Goal: Communication & Community: Answer question/provide support

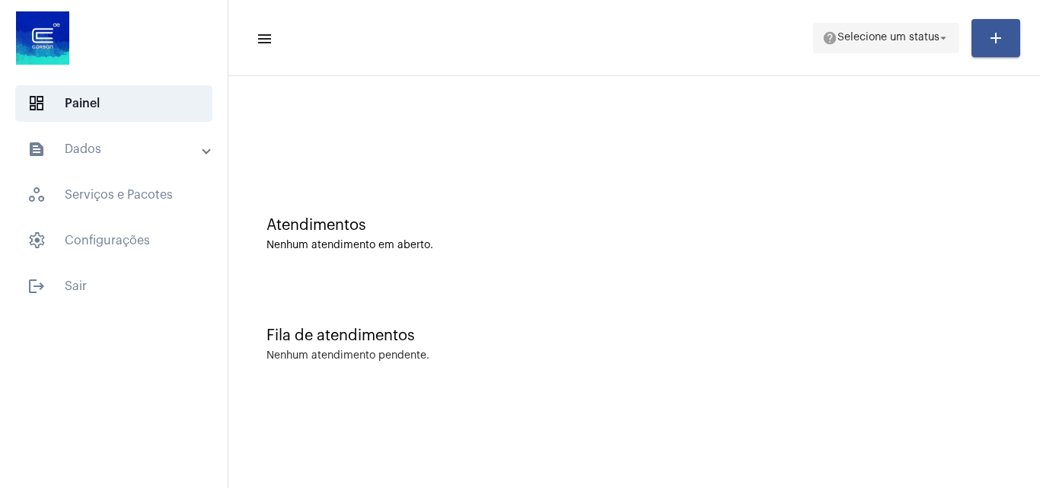
click at [921, 23] on button "help Selecione um status arrow_drop_down" at bounding box center [886, 38] width 146 height 30
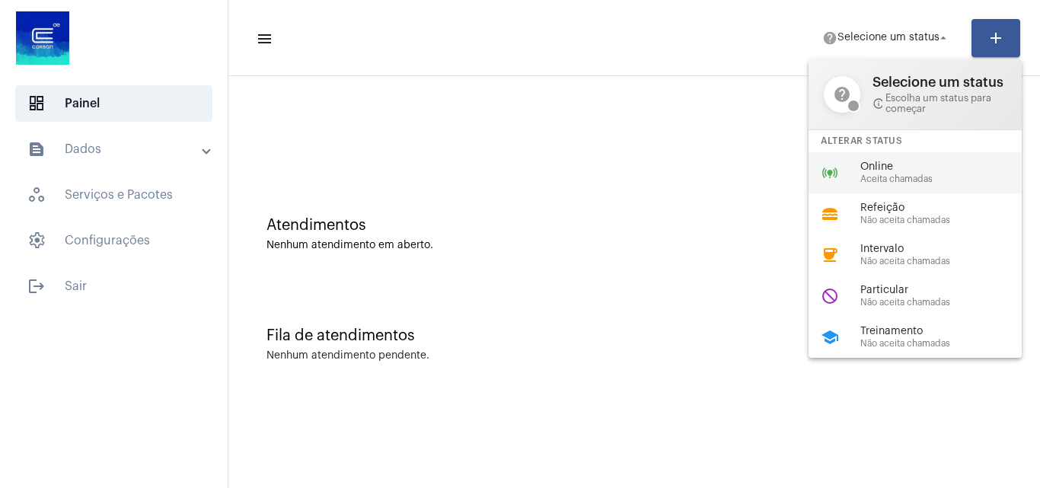
click at [886, 180] on span "Aceita chamadas" at bounding box center [947, 179] width 174 height 10
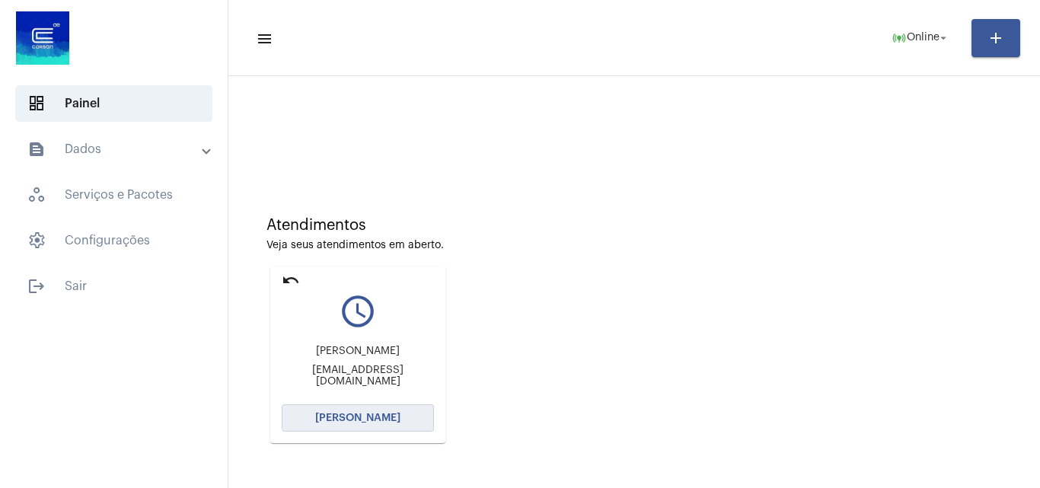
click at [385, 417] on span "[PERSON_NAME]" at bounding box center [357, 418] width 85 height 11
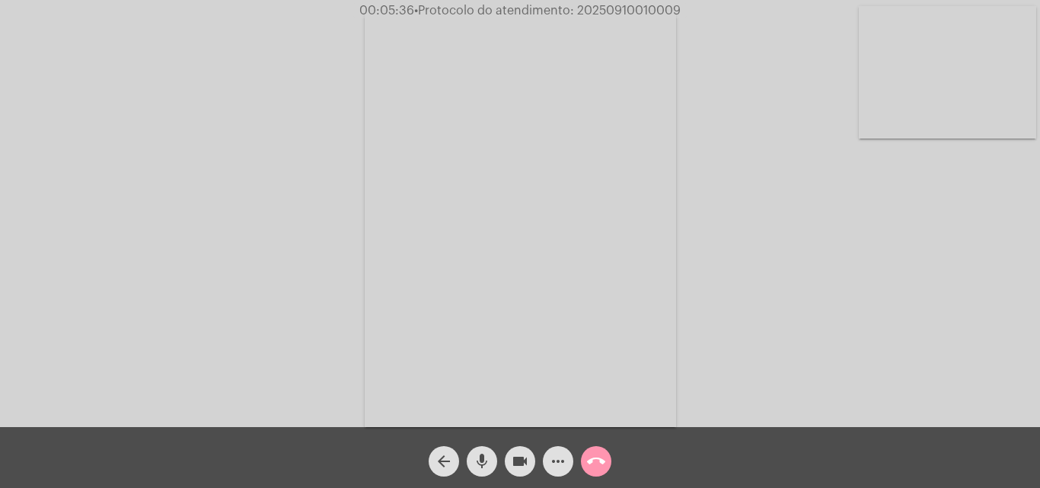
click at [480, 465] on mat-icon "mic" at bounding box center [482, 461] width 18 height 18
click at [478, 465] on mat-icon "mic_off" at bounding box center [482, 461] width 18 height 18
click at [478, 465] on mat-icon "mic" at bounding box center [482, 461] width 18 height 18
click at [478, 465] on mat-icon "mic_off" at bounding box center [482, 461] width 18 height 18
click at [478, 465] on mat-icon "mic" at bounding box center [482, 461] width 18 height 18
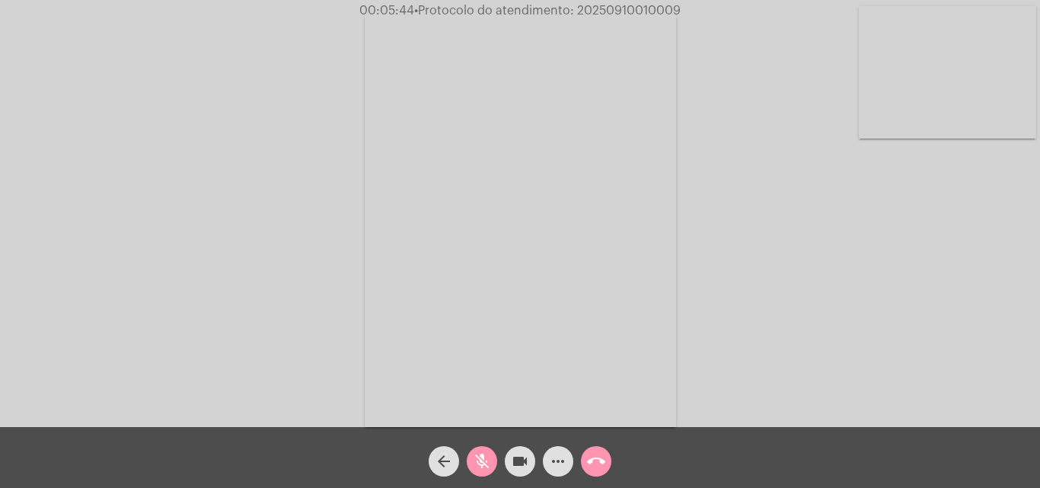
click at [513, 459] on mat-icon "videocam" at bounding box center [520, 461] width 18 height 18
click at [513, 459] on mat-icon "videocam_off" at bounding box center [520, 461] width 18 height 18
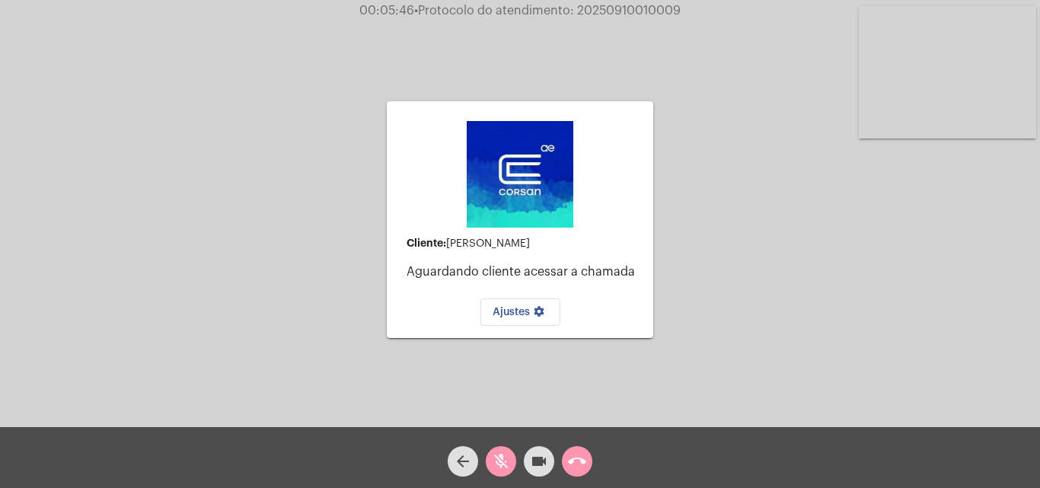
click at [485, 465] on div "mic_off" at bounding box center [501, 458] width 38 height 38
click at [547, 464] on mat-icon "videocam" at bounding box center [539, 461] width 18 height 18
click at [496, 464] on mat-icon "mic" at bounding box center [501, 461] width 18 height 18
click at [505, 461] on mat-icon "mic_off" at bounding box center [501, 461] width 18 height 18
click at [536, 459] on mat-icon "videocam_off" at bounding box center [539, 461] width 18 height 18
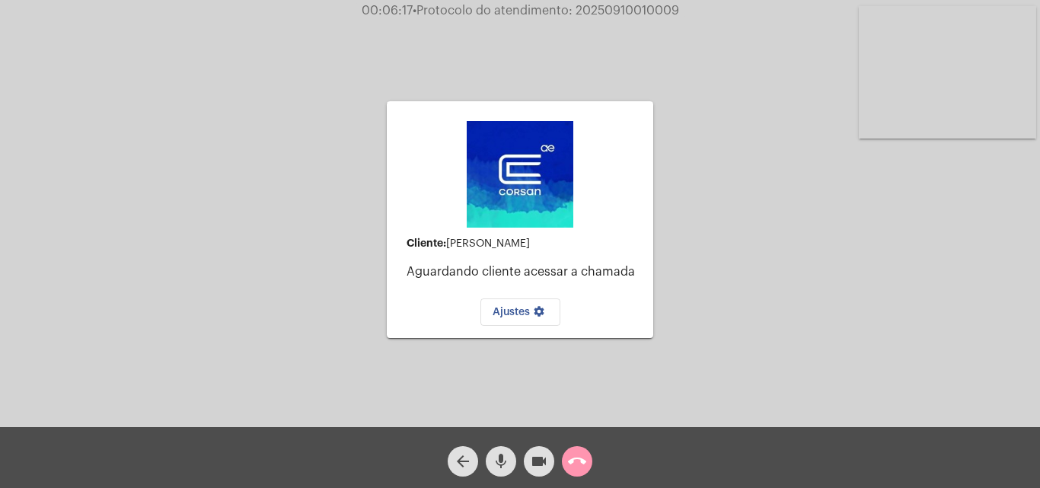
click at [569, 467] on mat-icon "call_end" at bounding box center [577, 461] width 18 height 18
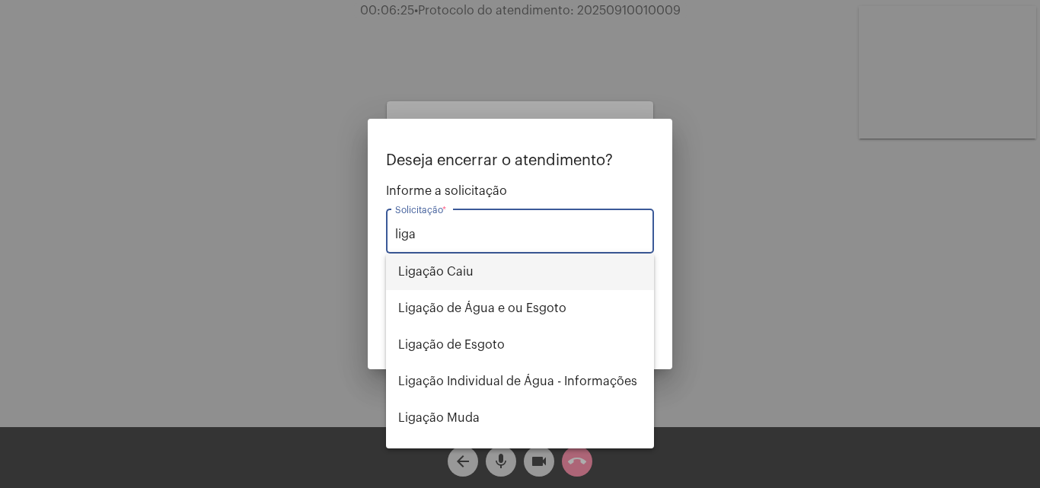
click at [509, 277] on span "Ligação Caiu" at bounding box center [520, 272] width 244 height 37
type input "Ligação Caiu"
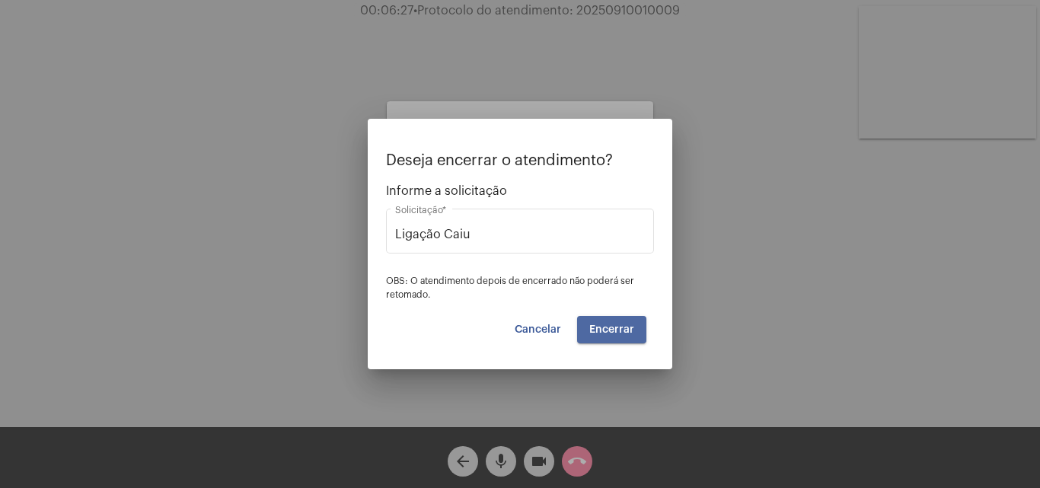
click at [627, 327] on span "Encerrar" at bounding box center [611, 329] width 45 height 11
click at [622, 327] on span "Encerrar" at bounding box center [611, 329] width 45 height 11
click at [620, 328] on span "Encerrar" at bounding box center [611, 329] width 45 height 11
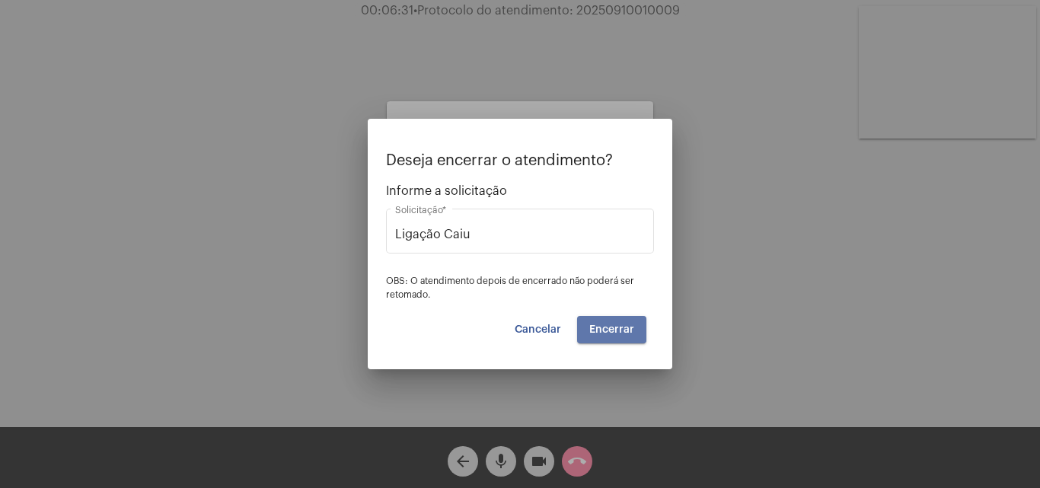
click at [620, 328] on span "Encerrar" at bounding box center [611, 329] width 45 height 11
drag, startPoint x: 541, startPoint y: 325, endPoint x: 555, endPoint y: 347, distance: 26.0
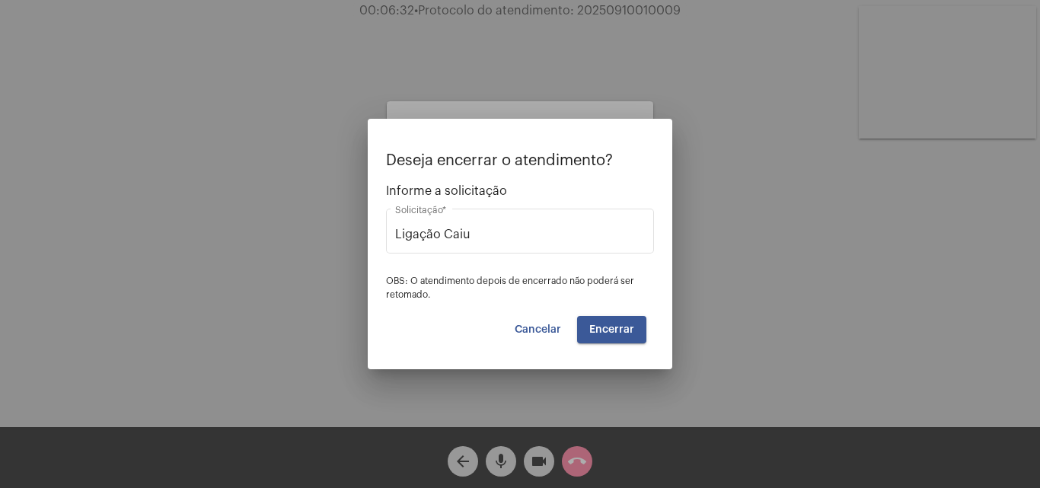
click at [544, 327] on span "Cancelar" at bounding box center [538, 329] width 46 height 11
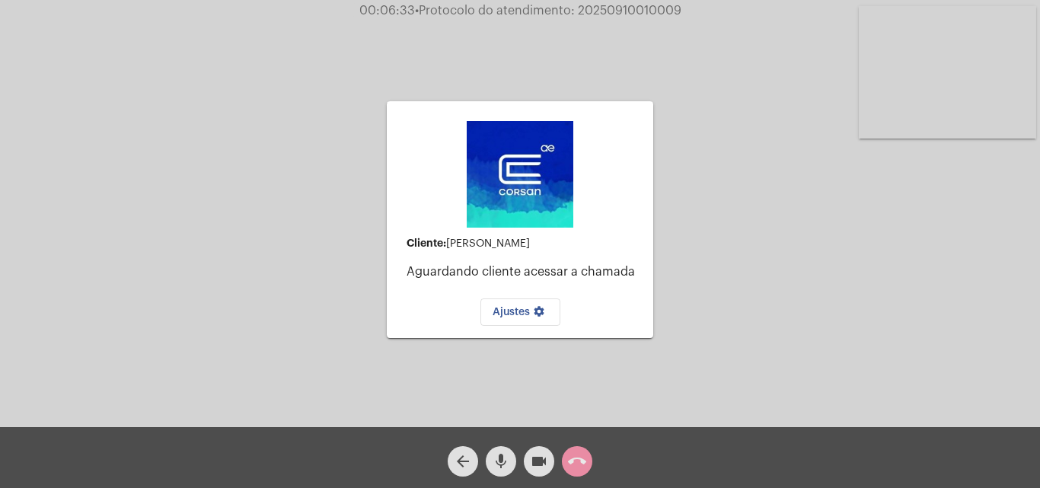
click at [582, 458] on mat-icon "call_end" at bounding box center [577, 461] width 18 height 18
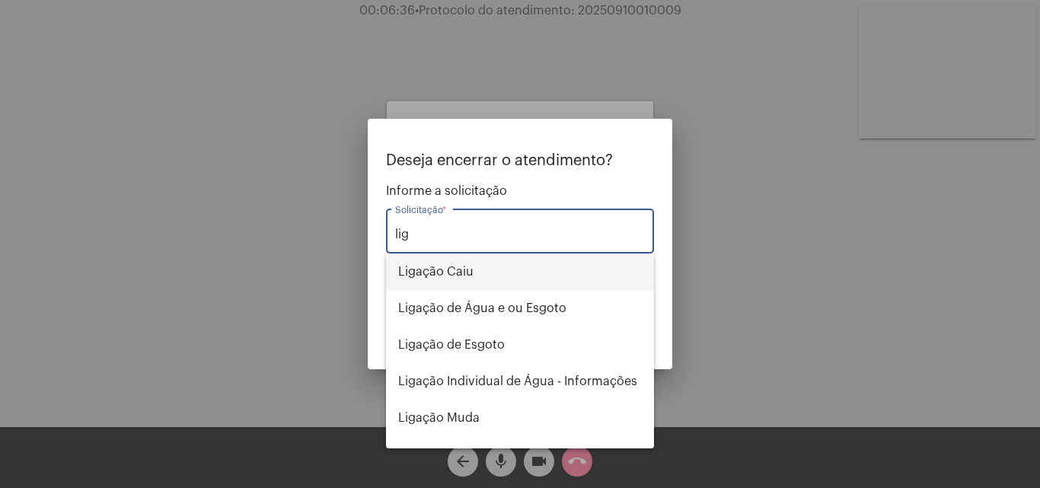
click at [519, 264] on span "Ligação Caiu" at bounding box center [520, 272] width 244 height 37
type input "Ligação Caiu"
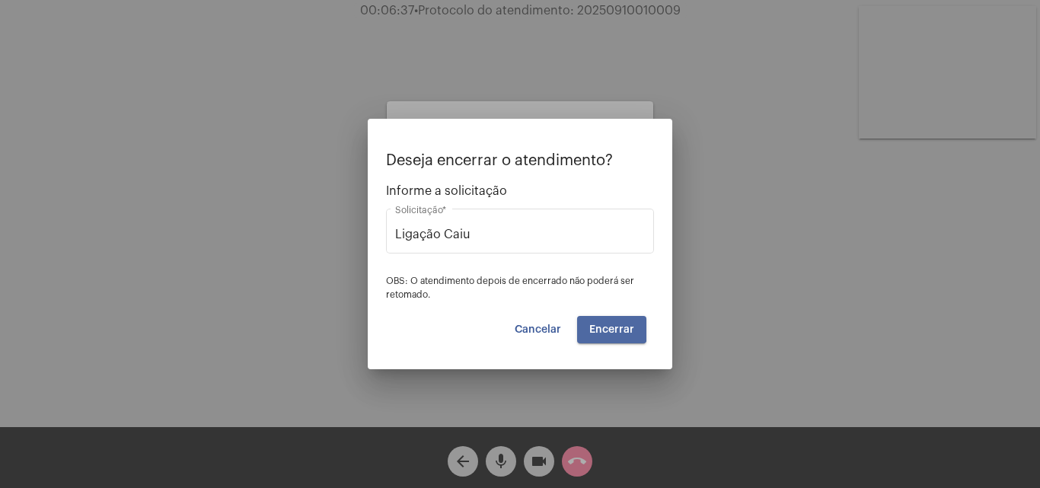
click at [611, 324] on span "Encerrar" at bounding box center [611, 329] width 45 height 11
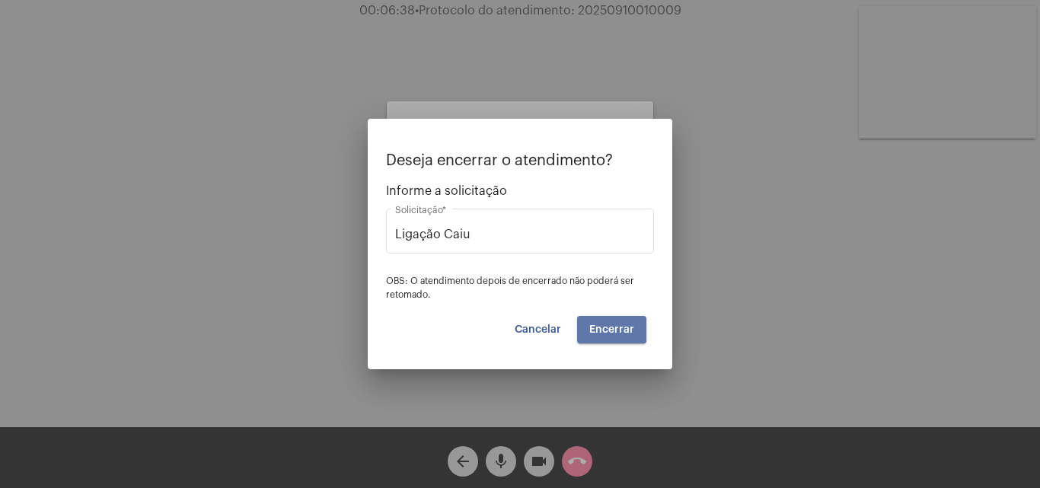
click at [611, 324] on span "Encerrar" at bounding box center [611, 329] width 45 height 11
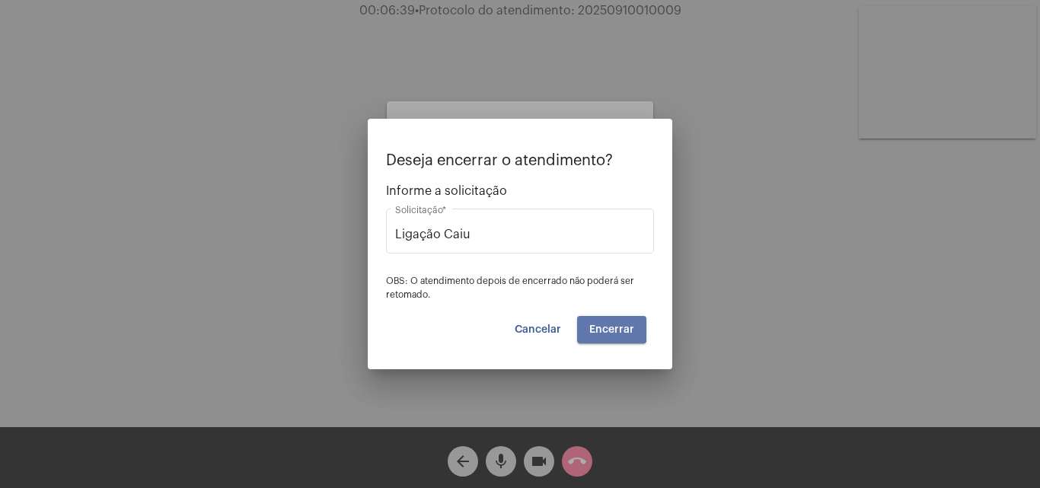
click at [611, 324] on span "Encerrar" at bounding box center [611, 329] width 45 height 11
click at [609, 319] on button "Encerrar" at bounding box center [611, 329] width 69 height 27
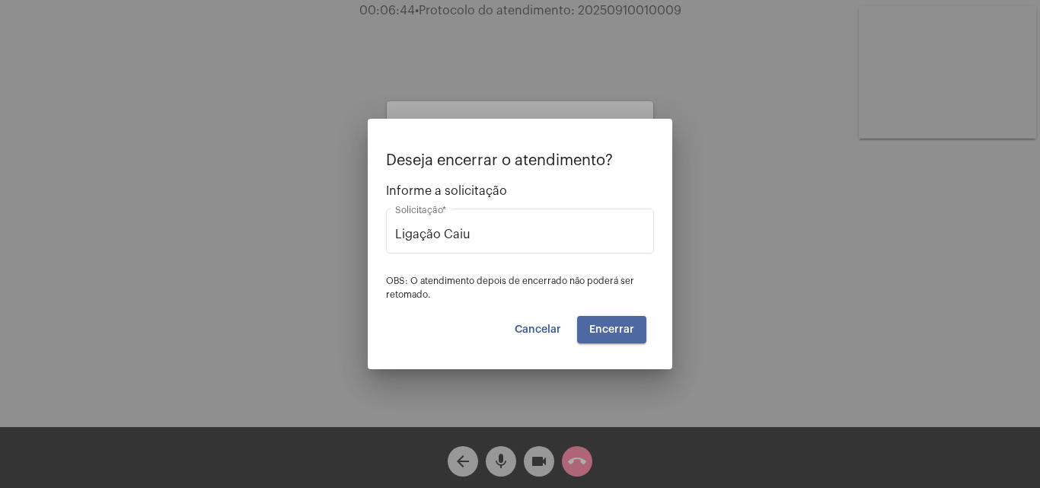
click at [609, 319] on button "Encerrar" at bounding box center [611, 329] width 69 height 27
drag, startPoint x: 548, startPoint y: 307, endPoint x: 551, endPoint y: 327, distance: 20.8
click at [551, 321] on div "Deseja encerrar o atendimento? Informe a solicitação Ligação Caiu Solicitação *…" at bounding box center [520, 247] width 268 height 191
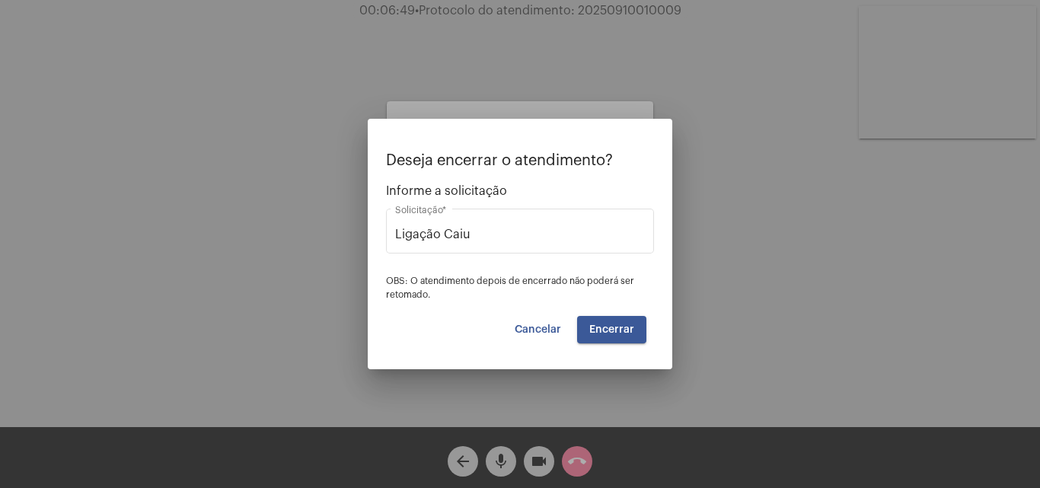
click at [551, 332] on span "Cancelar" at bounding box center [538, 329] width 46 height 11
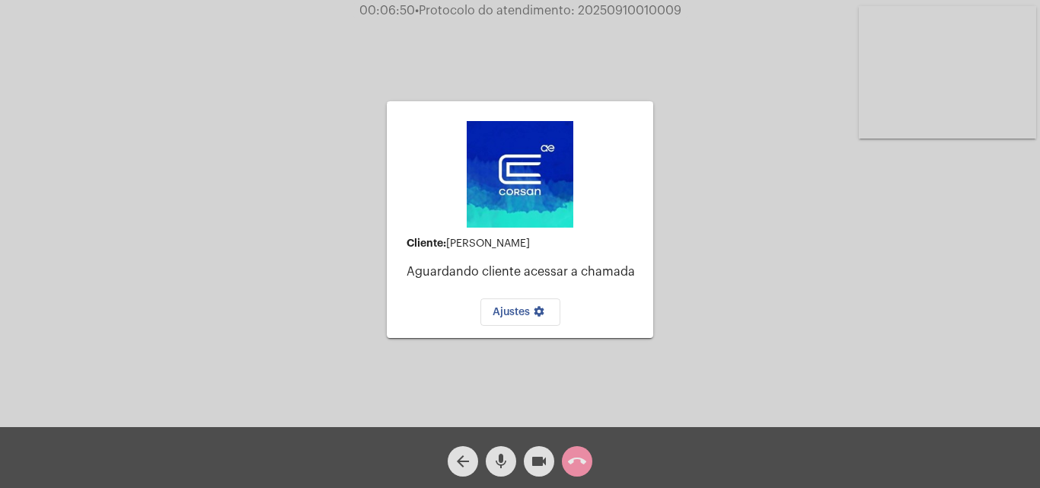
click at [533, 473] on span "videocam" at bounding box center [539, 461] width 18 height 30
click at [504, 463] on mat-icon "mic" at bounding box center [501, 461] width 18 height 18
click at [577, 464] on mat-icon "call_end" at bounding box center [577, 461] width 18 height 18
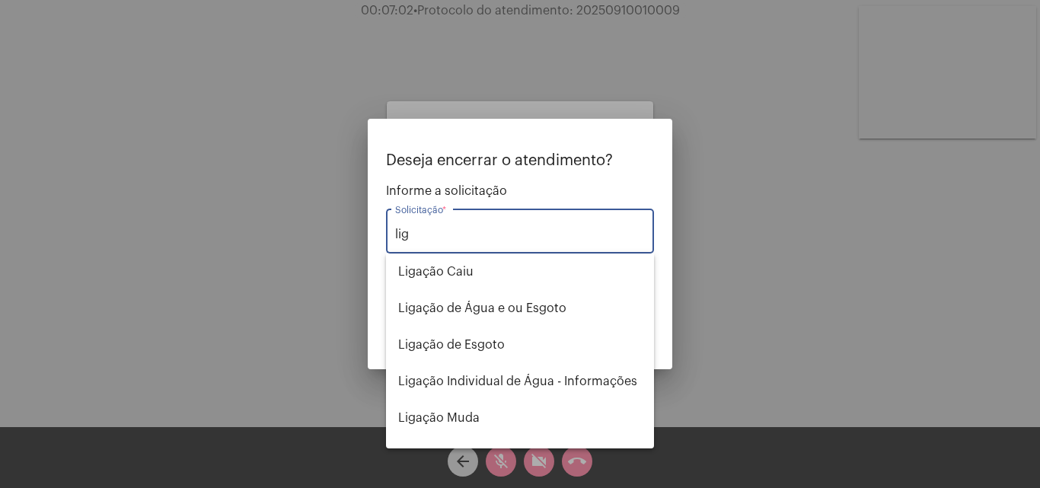
click at [447, 247] on div "lig Solicitação *" at bounding box center [520, 230] width 250 height 48
click at [455, 279] on span "Ligação Caiu" at bounding box center [520, 272] width 244 height 37
type input "Ligação Caiu"
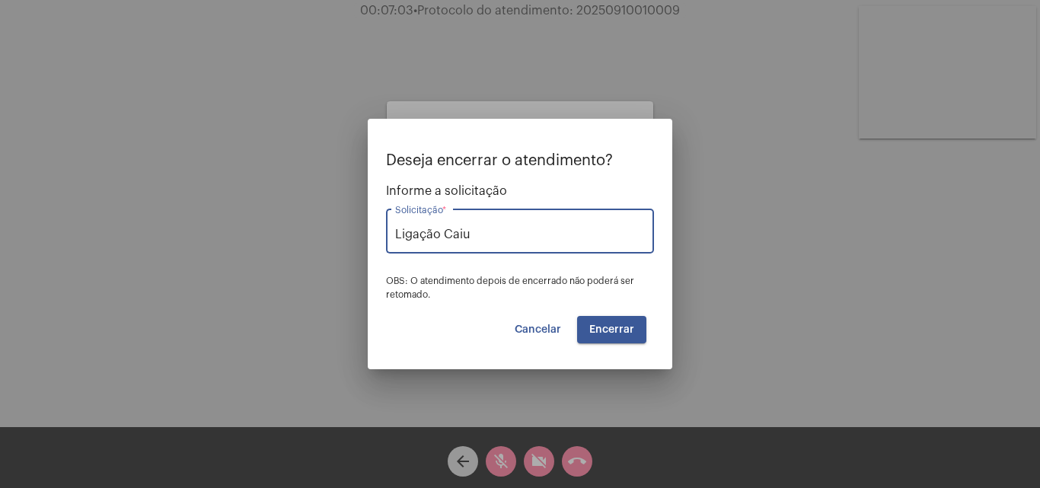
click at [620, 326] on span "Encerrar" at bounding box center [611, 329] width 45 height 11
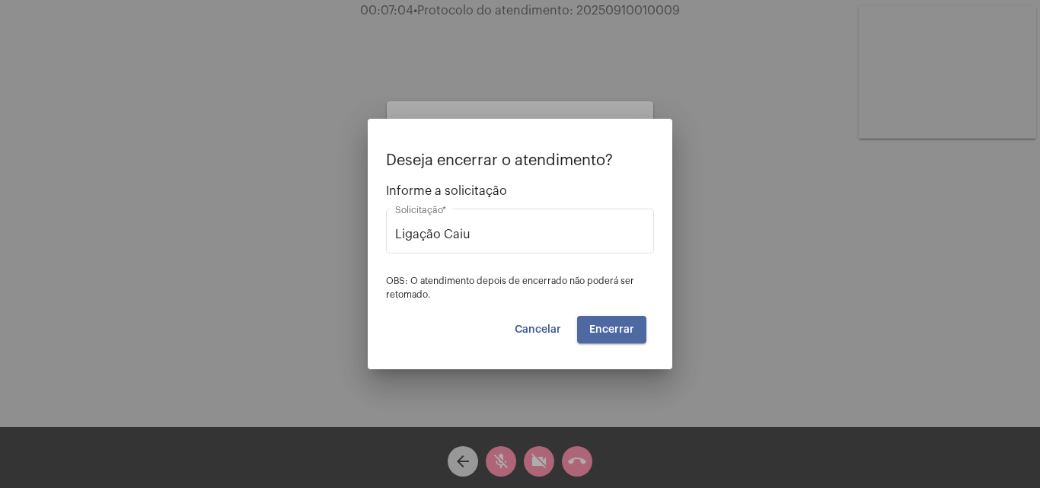
click at [620, 324] on span "Encerrar" at bounding box center [611, 329] width 45 height 11
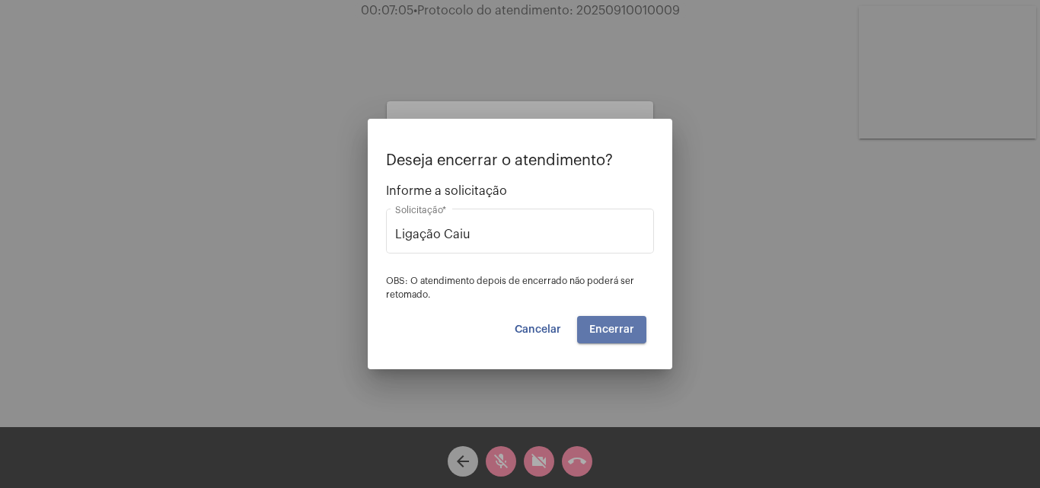
click at [620, 324] on span "Encerrar" at bounding box center [611, 329] width 45 height 11
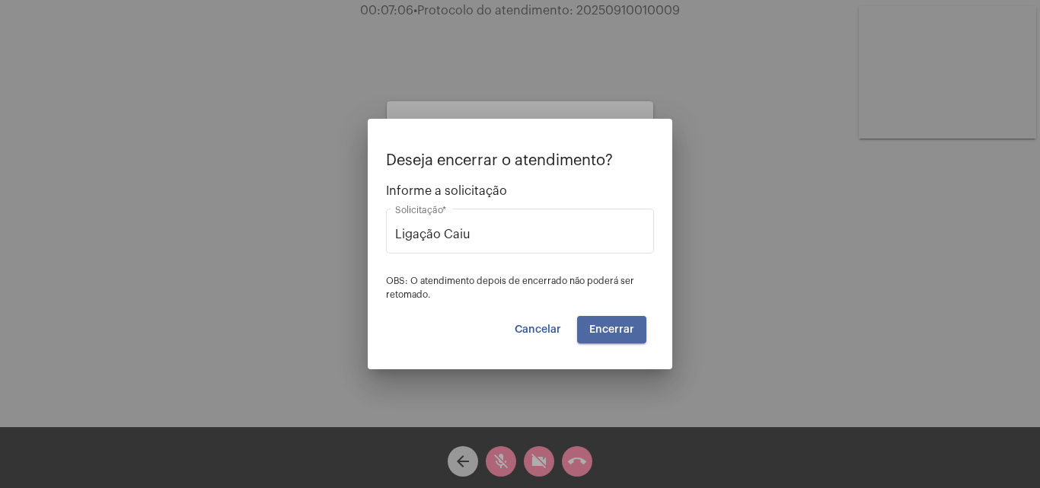
click at [620, 324] on span "Encerrar" at bounding box center [611, 329] width 45 height 11
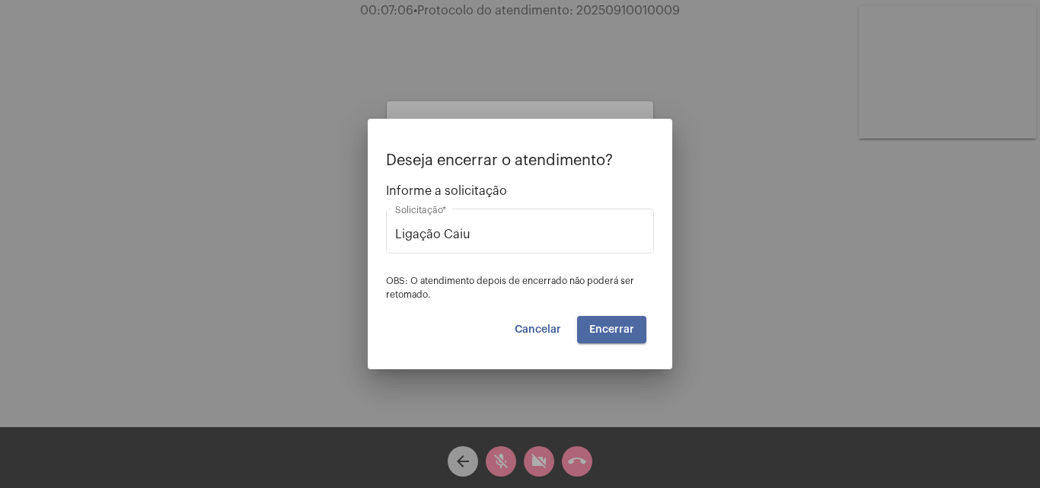
click at [620, 324] on span "Encerrar" at bounding box center [611, 329] width 45 height 11
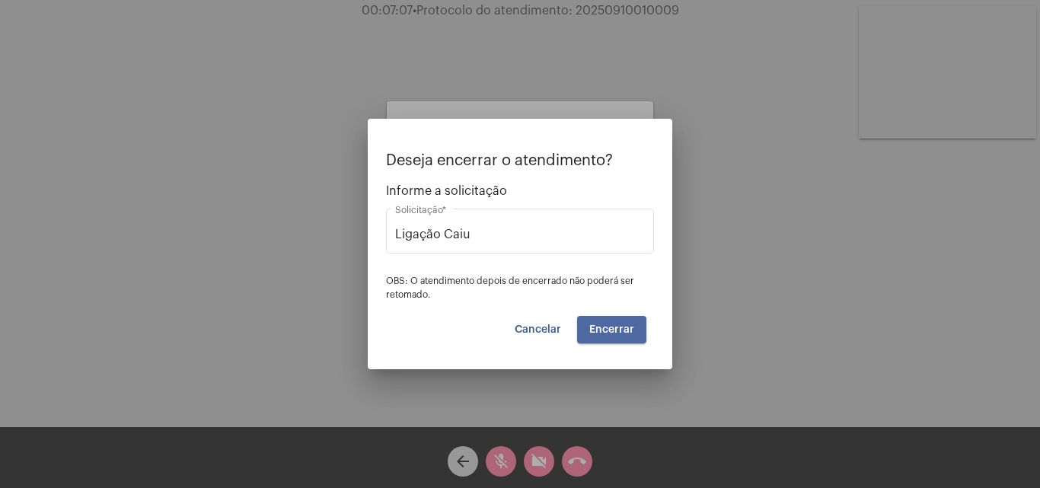
click at [620, 324] on span "Encerrar" at bounding box center [611, 329] width 45 height 11
drag, startPoint x: 620, startPoint y: 324, endPoint x: 585, endPoint y: 303, distance: 40.6
click at [620, 325] on span "Encerrar" at bounding box center [611, 329] width 45 height 11
click at [592, 324] on span "Encerrar" at bounding box center [611, 329] width 45 height 11
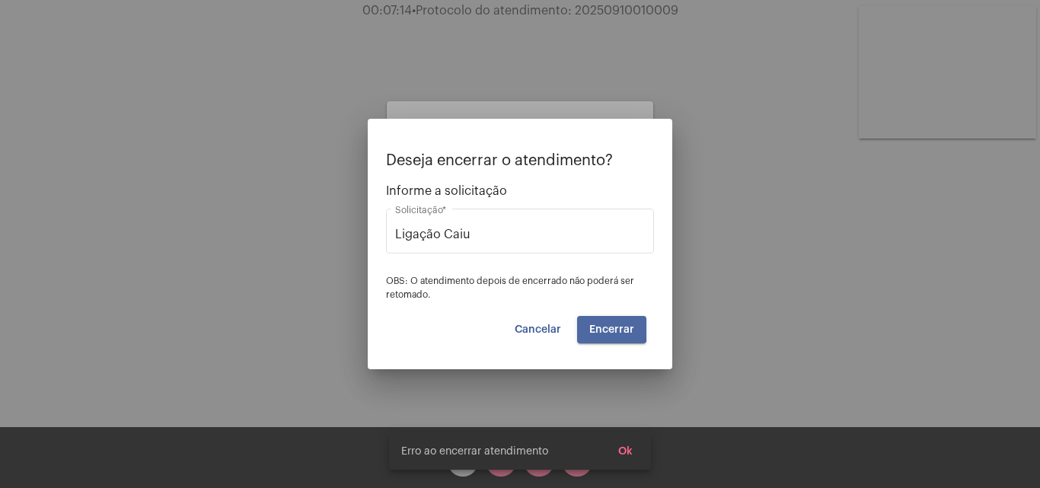
click at [592, 324] on span "Encerrar" at bounding box center [611, 329] width 45 height 11
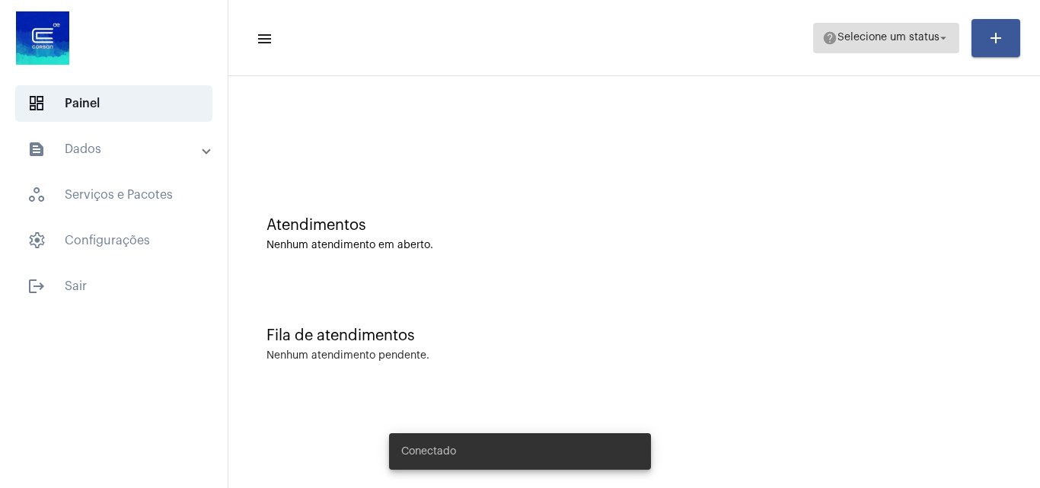
click at [854, 42] on span "Selecione um status" at bounding box center [889, 38] width 102 height 11
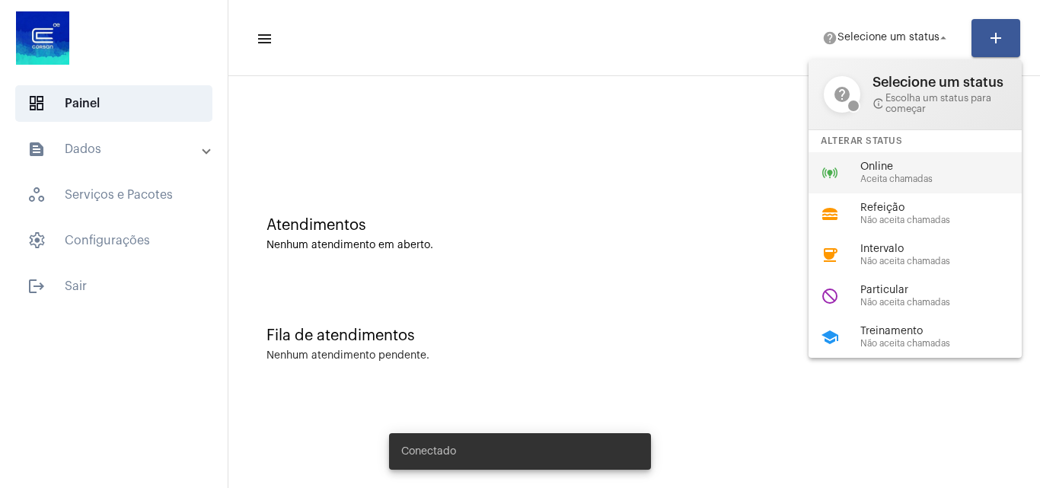
click at [847, 179] on div "online_prediction Online Aceita chamadas" at bounding box center [928, 172] width 238 height 41
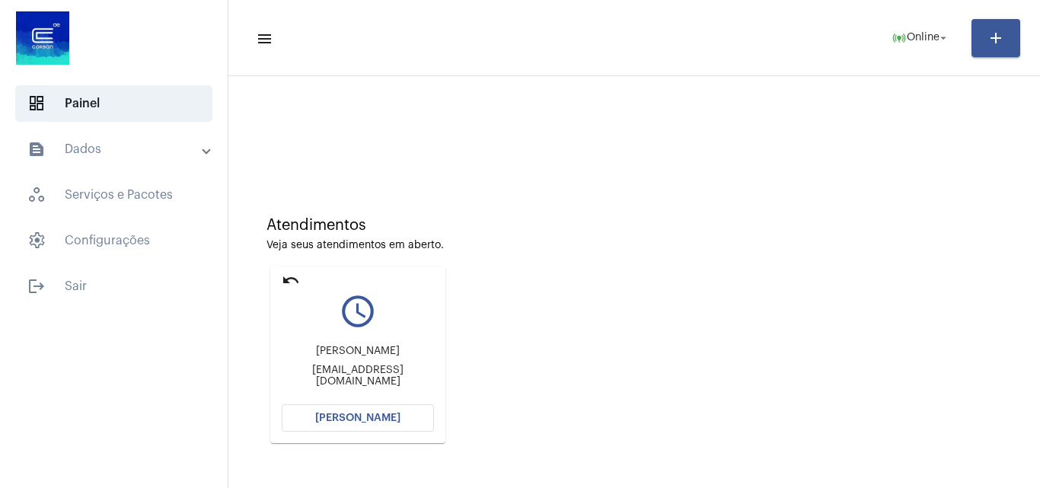
click at [337, 420] on span "[PERSON_NAME]" at bounding box center [357, 418] width 85 height 11
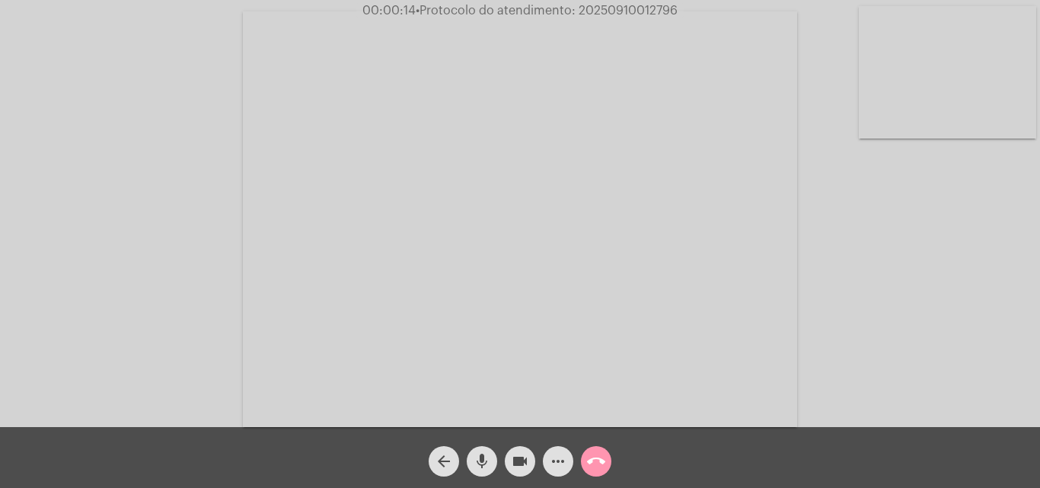
click at [860, 305] on div "Acessando Câmera e Microfone..." at bounding box center [520, 217] width 1037 height 427
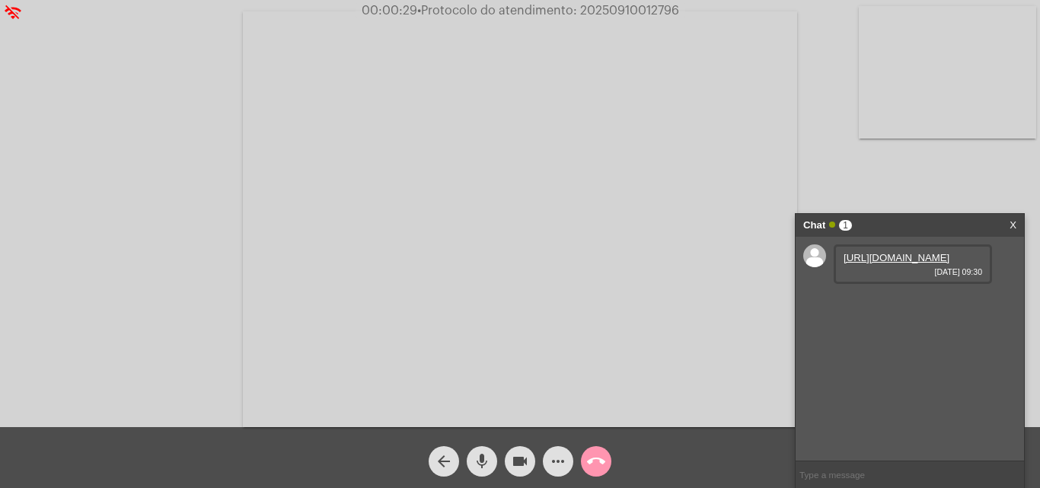
click at [879, 263] on link "[URL][DOMAIN_NAME]" at bounding box center [897, 257] width 106 height 11
click at [477, 455] on mat-icon "mic" at bounding box center [482, 461] width 18 height 18
click at [485, 461] on mat-icon "mic_off" at bounding box center [482, 461] width 18 height 18
click at [486, 460] on mat-icon "mic" at bounding box center [482, 461] width 18 height 18
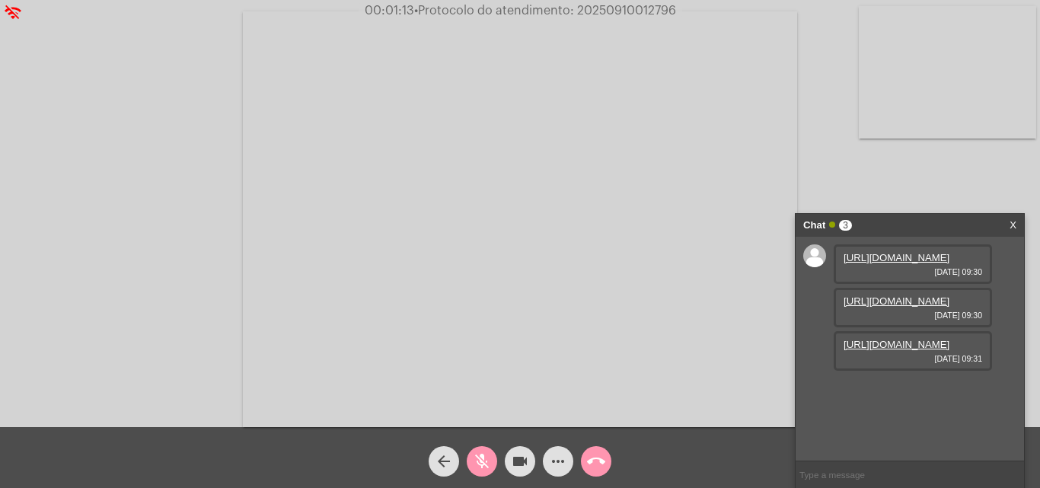
click at [515, 460] on mat-icon "videocam" at bounding box center [520, 461] width 18 height 18
click at [908, 307] on link "[URL][DOMAIN_NAME]" at bounding box center [897, 300] width 106 height 11
click at [869, 350] on link "[URL][DOMAIN_NAME]" at bounding box center [897, 344] width 106 height 11
click at [484, 469] on mat-icon "mic_off" at bounding box center [482, 461] width 18 height 18
click at [484, 469] on mat-icon "mic" at bounding box center [482, 461] width 18 height 18
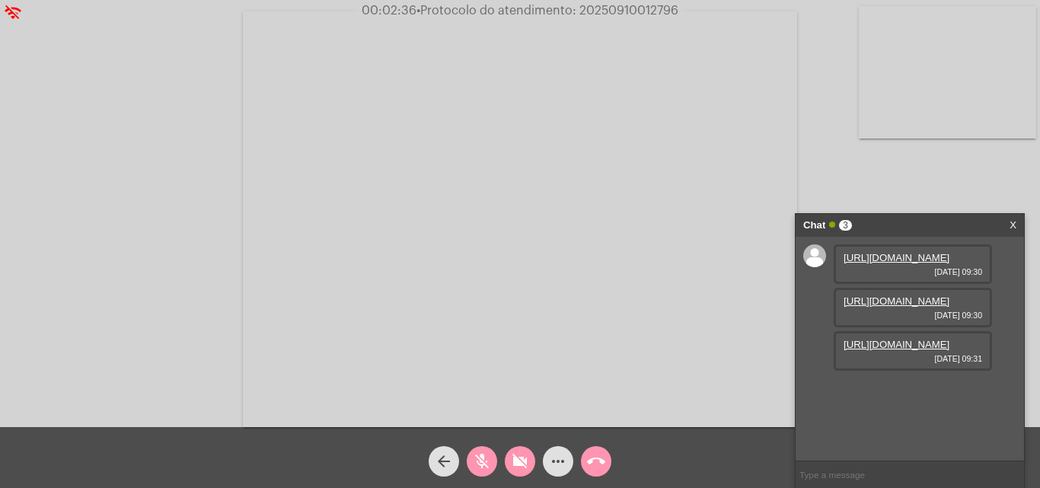
click at [480, 459] on mat-icon "mic_off" at bounding box center [482, 461] width 18 height 18
click at [524, 457] on mat-icon "videocam_off" at bounding box center [520, 461] width 18 height 18
click at [480, 468] on mat-icon "mic" at bounding box center [482, 461] width 18 height 18
click at [525, 462] on mat-icon "videocam" at bounding box center [520, 461] width 18 height 18
click at [510, 460] on button "videocam_off" at bounding box center [520, 461] width 30 height 30
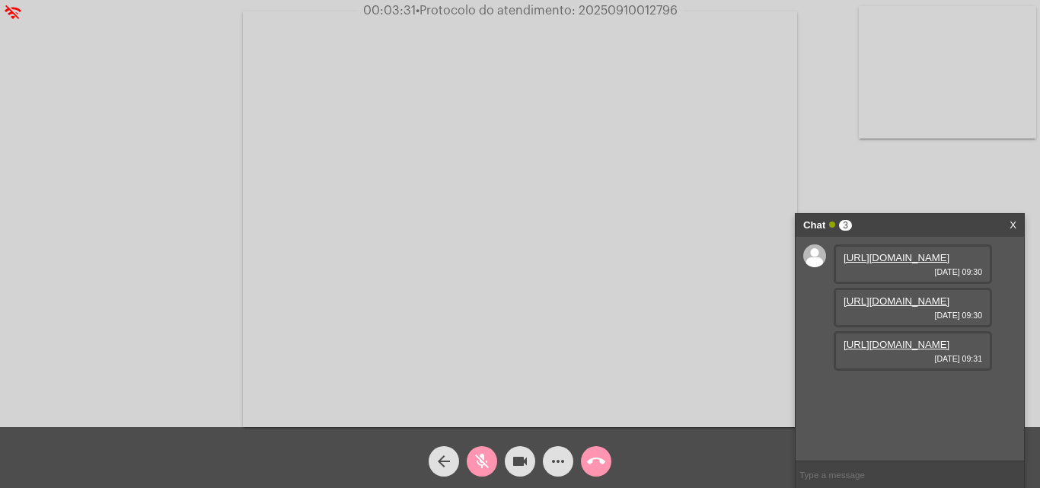
click at [484, 468] on mat-icon "mic_off" at bounding box center [482, 461] width 18 height 18
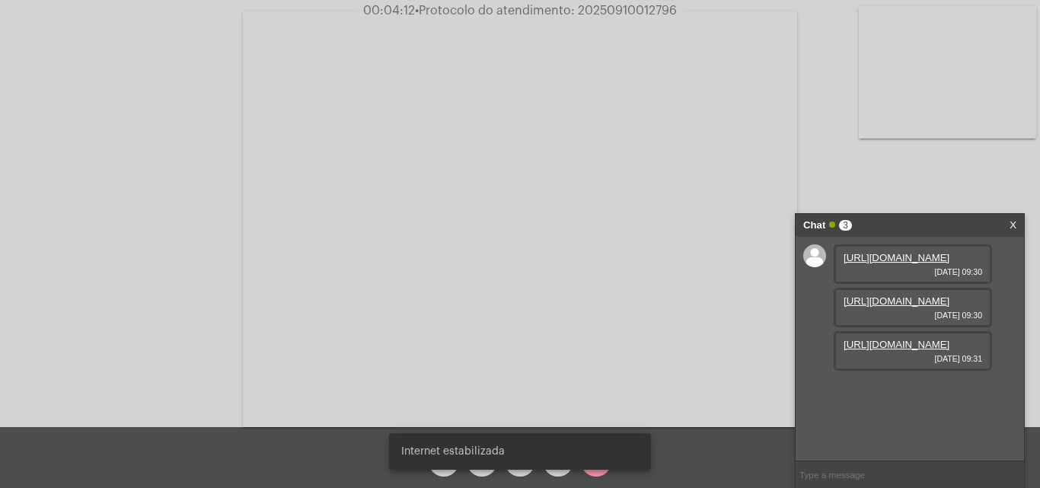
click at [477, 467] on snack-bar-container "Internet estabilizada" at bounding box center [520, 451] width 262 height 37
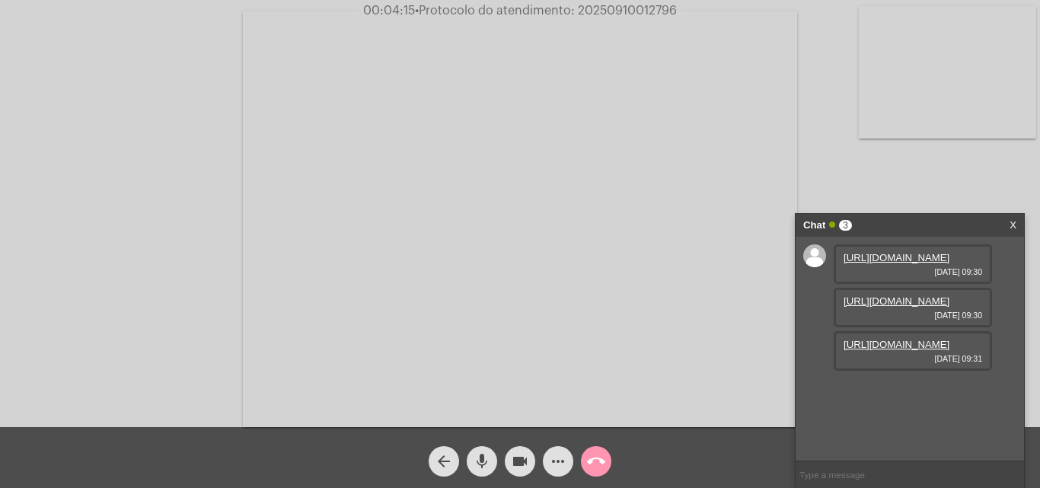
click at [483, 469] on mat-icon "mic" at bounding box center [482, 461] width 18 height 18
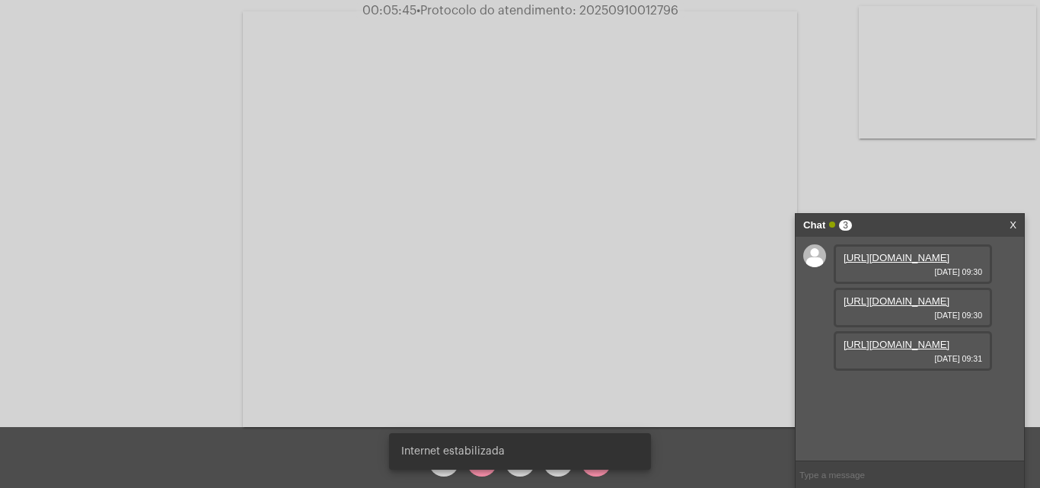
click at [513, 476] on div "Internet estabilizada" at bounding box center [520, 451] width 298 height 73
click at [526, 468] on snack-bar-container "Internet estabilizada" at bounding box center [520, 451] width 262 height 37
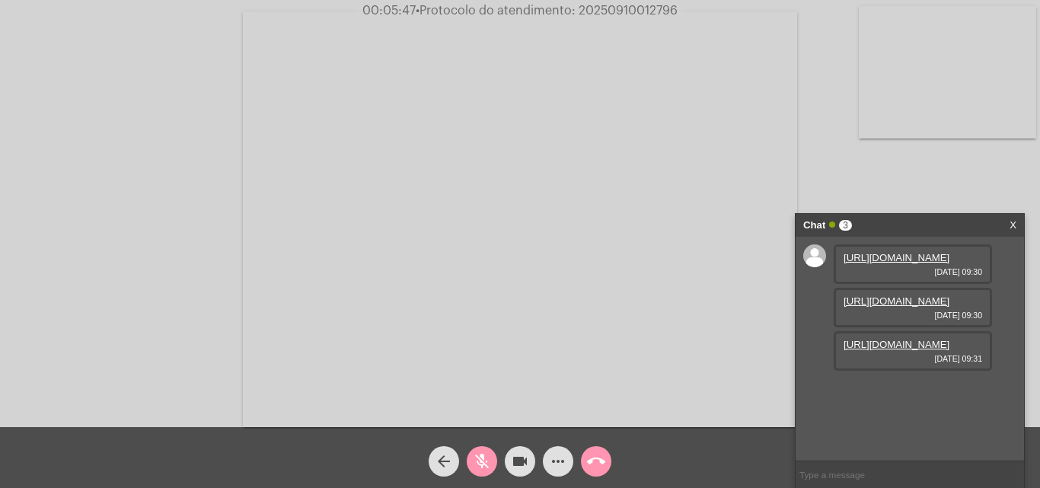
click at [526, 468] on mat-icon "videocam" at bounding box center [520, 461] width 18 height 18
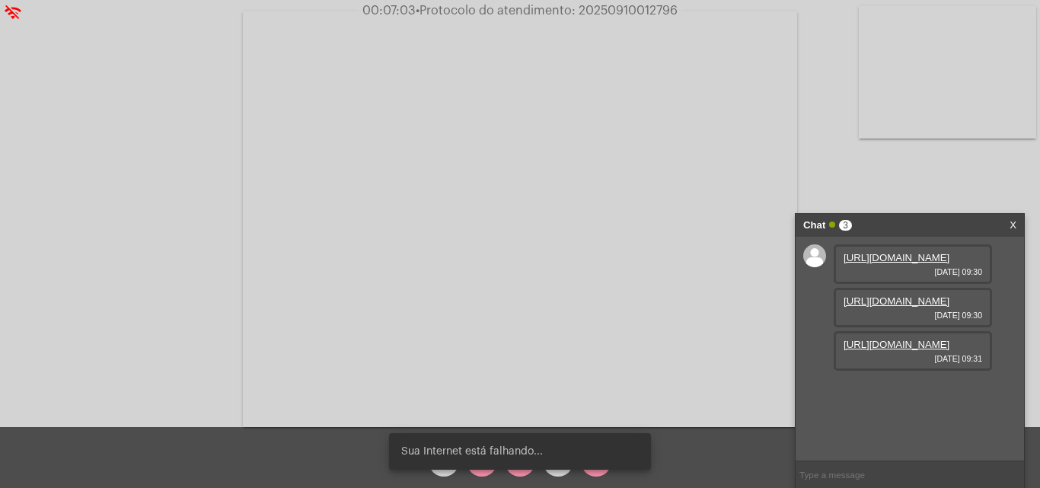
click at [475, 470] on div "Sua Internet está falhando..." at bounding box center [520, 451] width 298 height 73
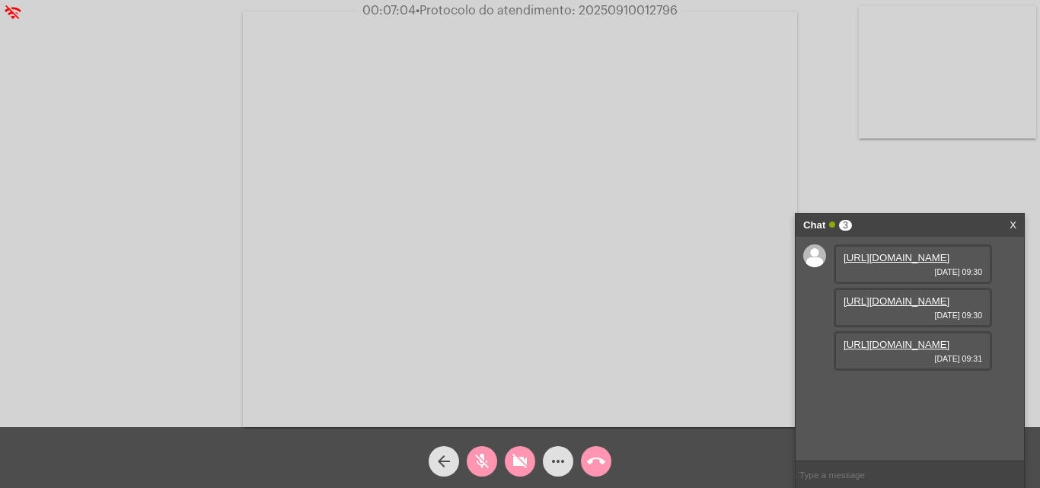
click at [484, 474] on span "mic_off" at bounding box center [482, 461] width 18 height 30
click at [485, 459] on mat-icon "mic" at bounding box center [482, 461] width 18 height 18
click at [522, 465] on mat-icon "videocam_off" at bounding box center [520, 461] width 18 height 18
click at [484, 470] on mat-icon "mic_off" at bounding box center [482, 461] width 18 height 18
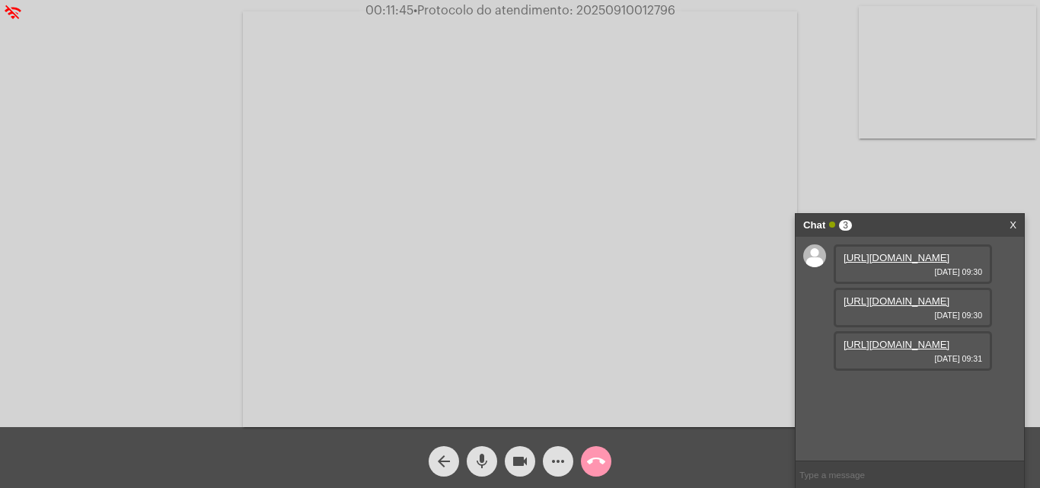
click at [595, 456] on mat-icon "call_end" at bounding box center [596, 461] width 18 height 18
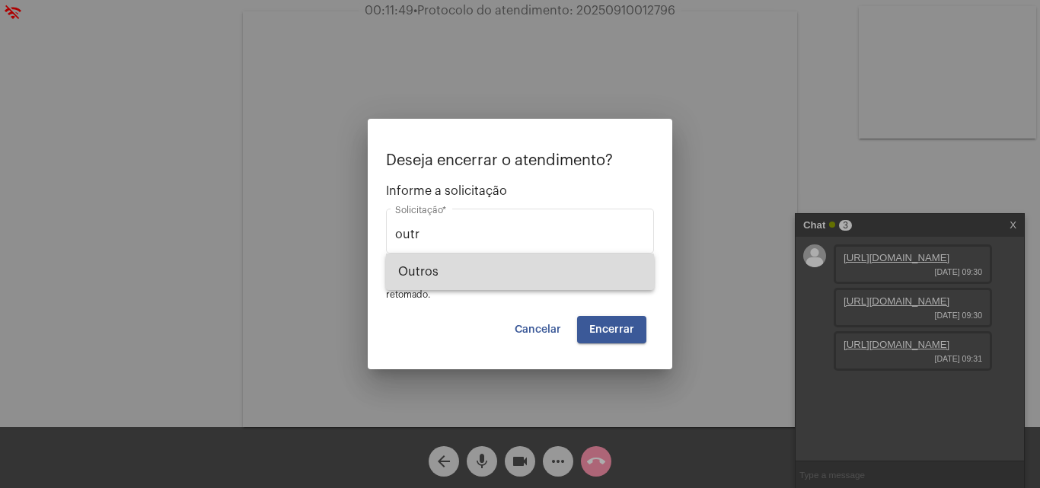
click at [495, 282] on span "Outros" at bounding box center [520, 272] width 244 height 37
type input "Outros"
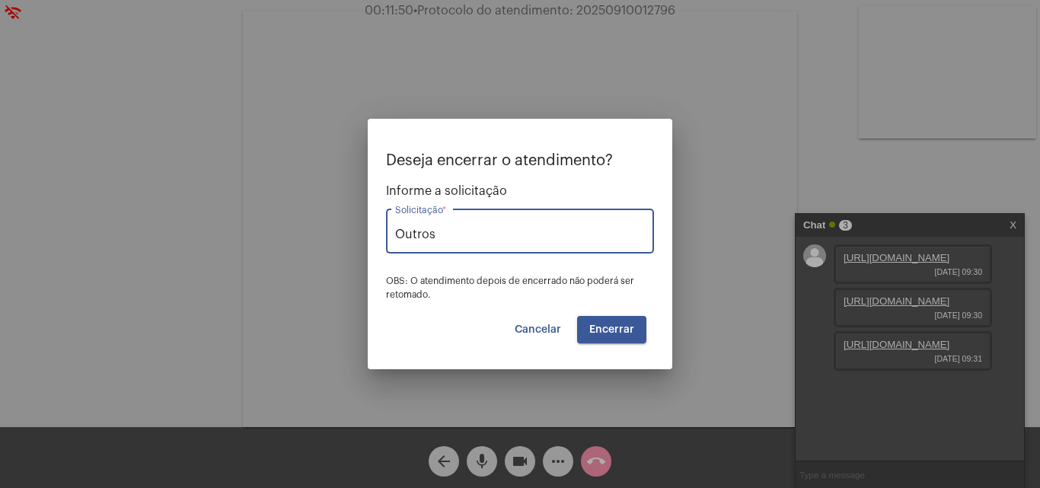
click at [608, 321] on button "Encerrar" at bounding box center [611, 329] width 69 height 27
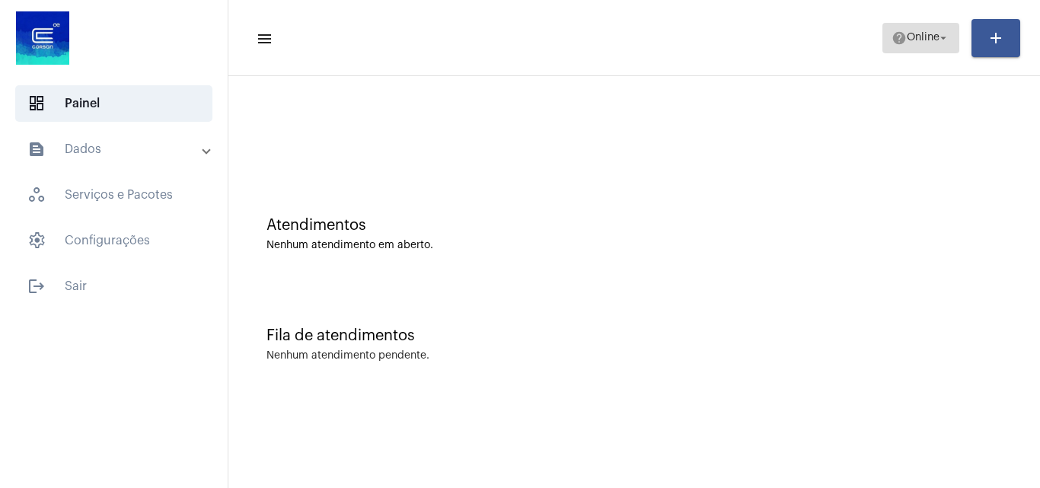
click at [937, 43] on mat-icon "arrow_drop_down" at bounding box center [944, 38] width 14 height 14
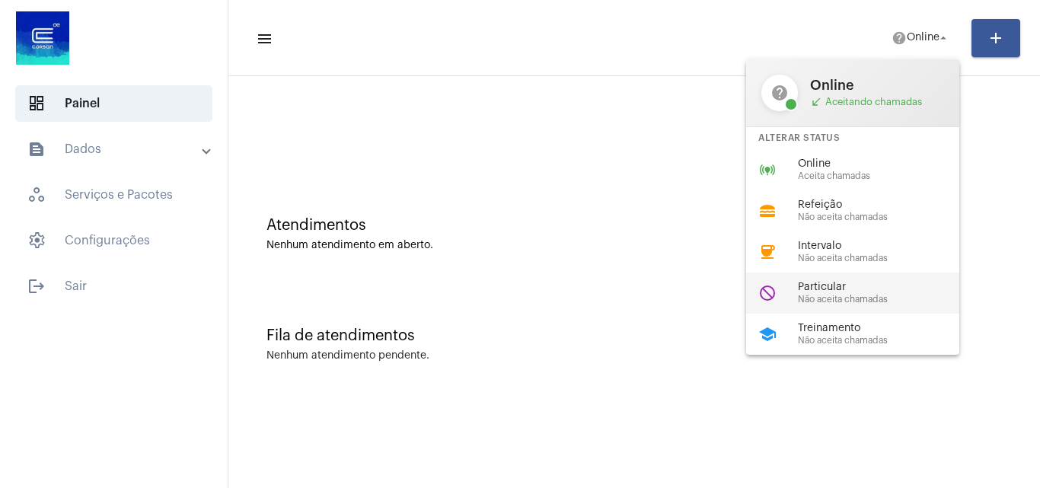
click at [886, 284] on span "Particular" at bounding box center [885, 287] width 174 height 11
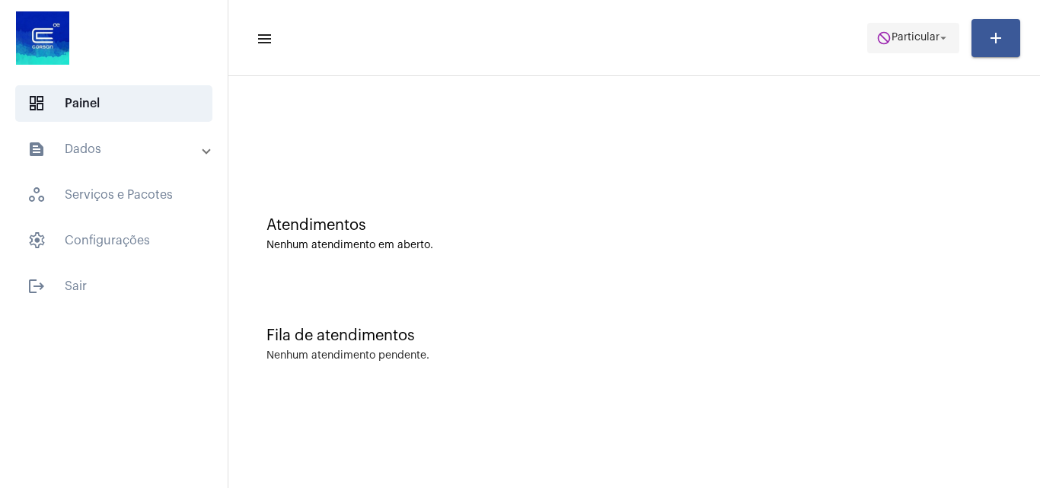
click at [915, 37] on span "Particular" at bounding box center [916, 38] width 48 height 11
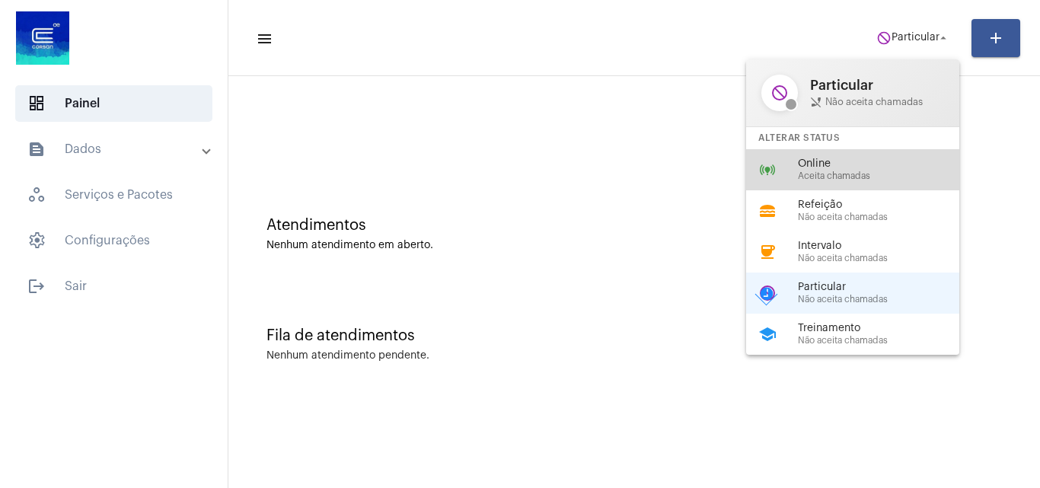
click at [854, 171] on span "Aceita chamadas" at bounding box center [885, 176] width 174 height 10
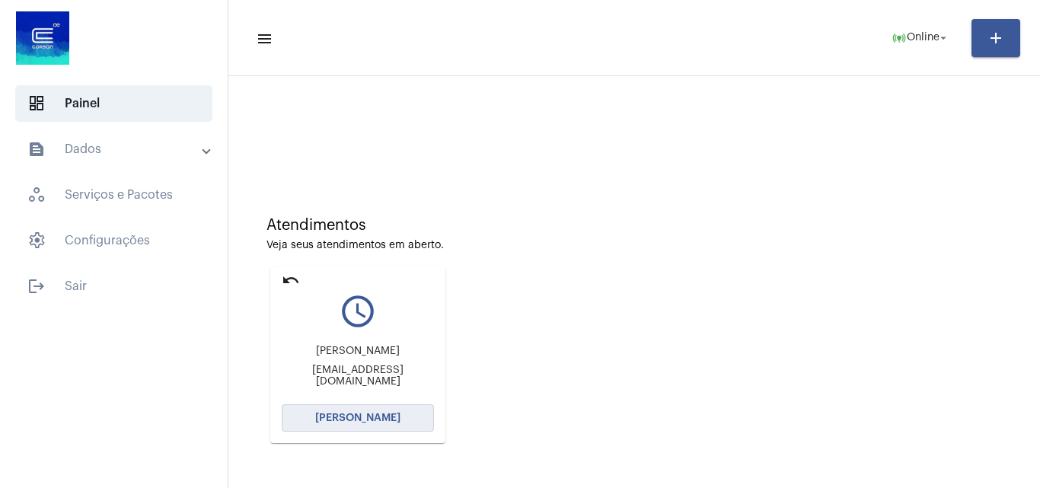
click at [379, 423] on span "[PERSON_NAME]" at bounding box center [357, 418] width 85 height 11
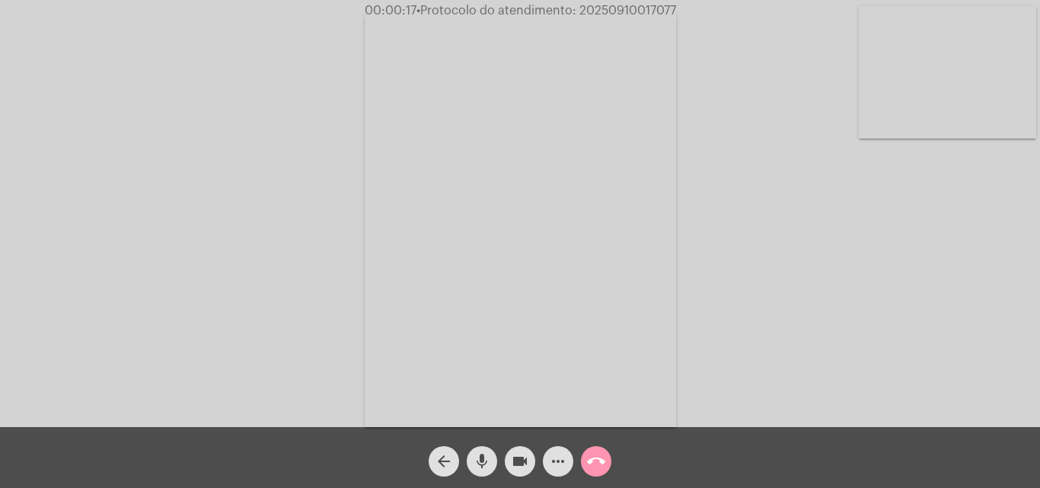
click at [948, 346] on div "Acessando Câmera e Microfone..." at bounding box center [520, 217] width 1037 height 427
click at [487, 470] on mat-icon "mic" at bounding box center [482, 461] width 18 height 18
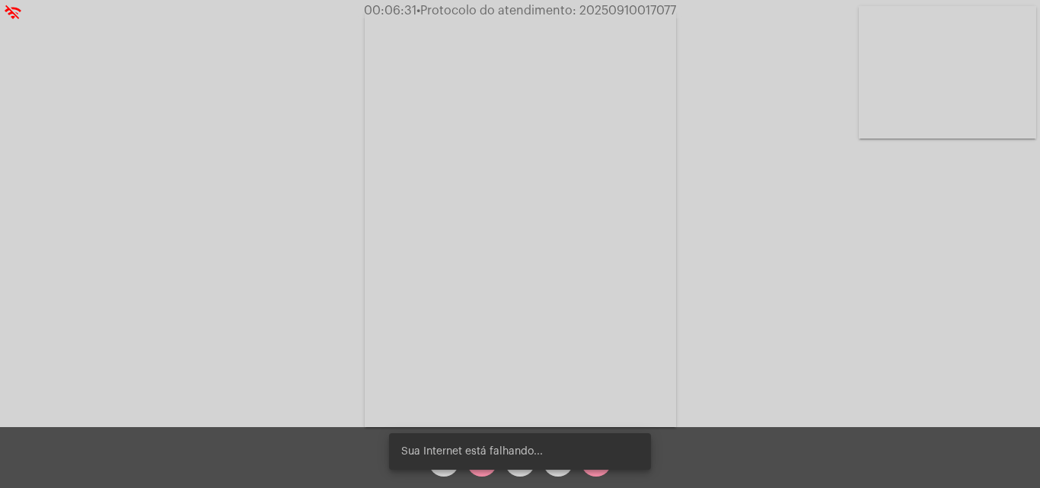
click at [480, 465] on snack-bar-container "Sua Internet está falhando..." at bounding box center [520, 451] width 262 height 37
click at [482, 477] on div "Sua Internet está falhando..." at bounding box center [520, 451] width 298 height 73
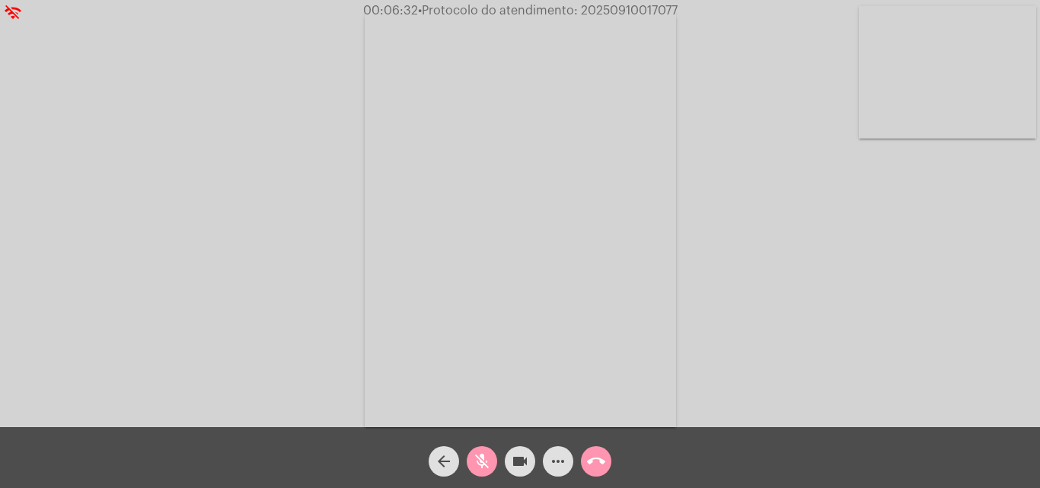
click at [510, 324] on video at bounding box center [520, 219] width 311 height 416
click at [475, 461] on mat-icon "mic_off" at bounding box center [482, 461] width 18 height 18
click at [477, 459] on mat-icon "mic" at bounding box center [482, 461] width 18 height 18
click at [486, 463] on mat-icon "mic_off" at bounding box center [482, 461] width 18 height 18
click at [551, 460] on mat-icon "more_horiz" at bounding box center [558, 461] width 18 height 18
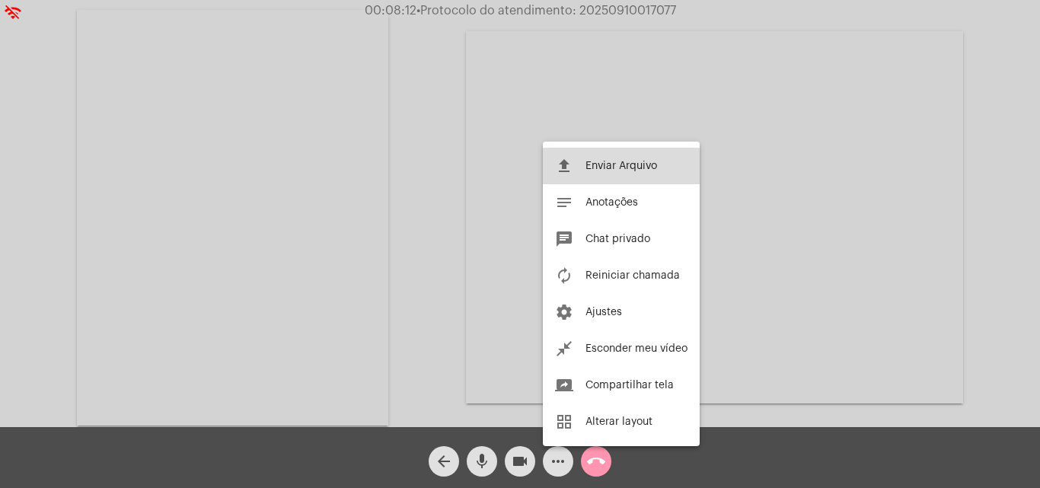
click at [596, 154] on button "file_upload Enviar Arquivo" at bounding box center [621, 166] width 157 height 37
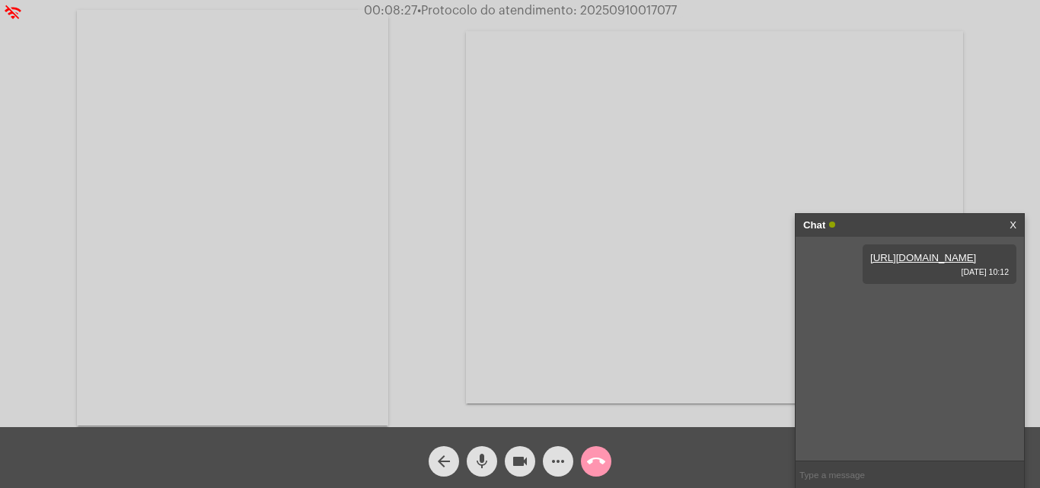
click at [365, 284] on video at bounding box center [232, 218] width 311 height 416
click at [644, 8] on span "• Protocolo do atendimento: 20250910017077" at bounding box center [547, 11] width 260 height 12
copy span "20250910017077"
click at [857, 478] on input "text" at bounding box center [910, 474] width 228 height 27
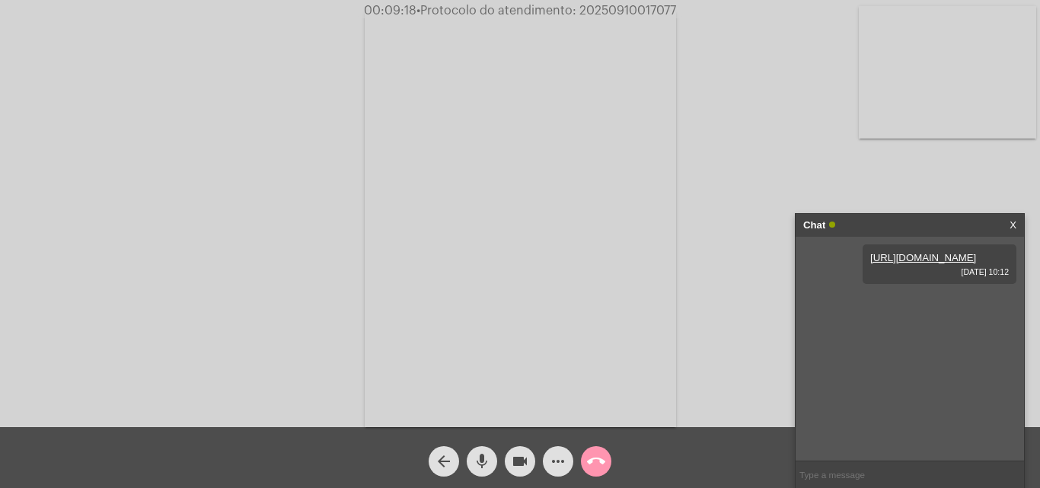
paste input "20250910017077"
type input "20250910017077"
click at [592, 464] on mat-icon "call_end" at bounding box center [596, 461] width 18 height 18
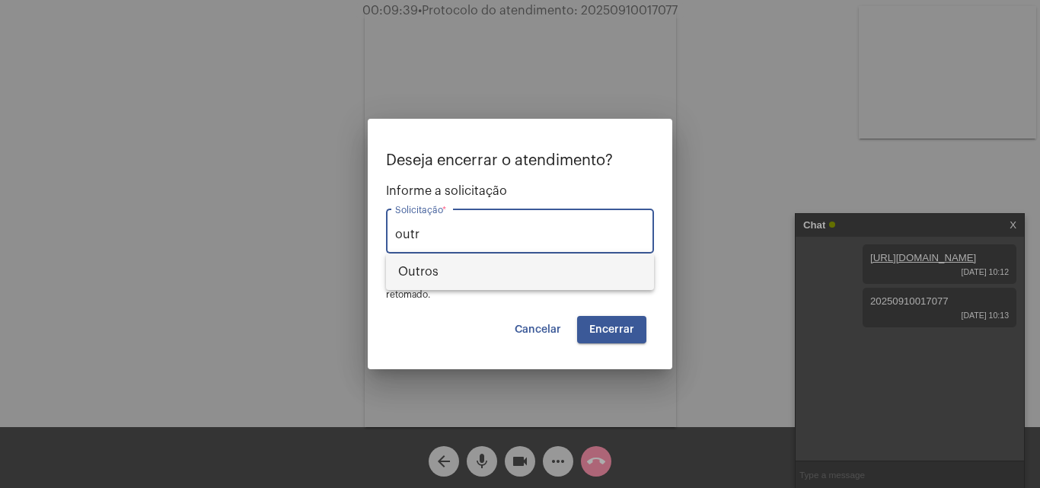
click at [519, 263] on span "Outros" at bounding box center [520, 272] width 244 height 37
type input "Outros"
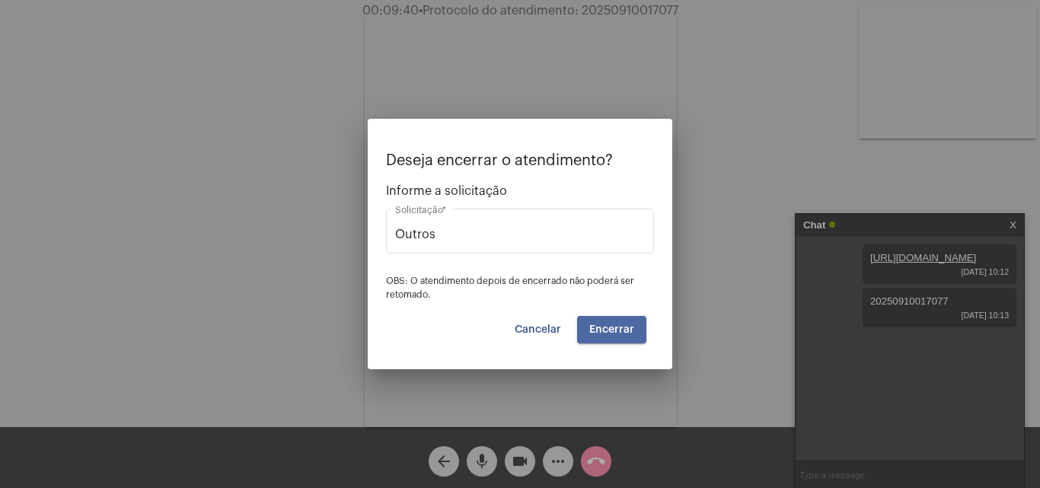
click at [622, 325] on span "Encerrar" at bounding box center [611, 329] width 45 height 11
click at [609, 331] on span "Encerrar" at bounding box center [611, 329] width 45 height 11
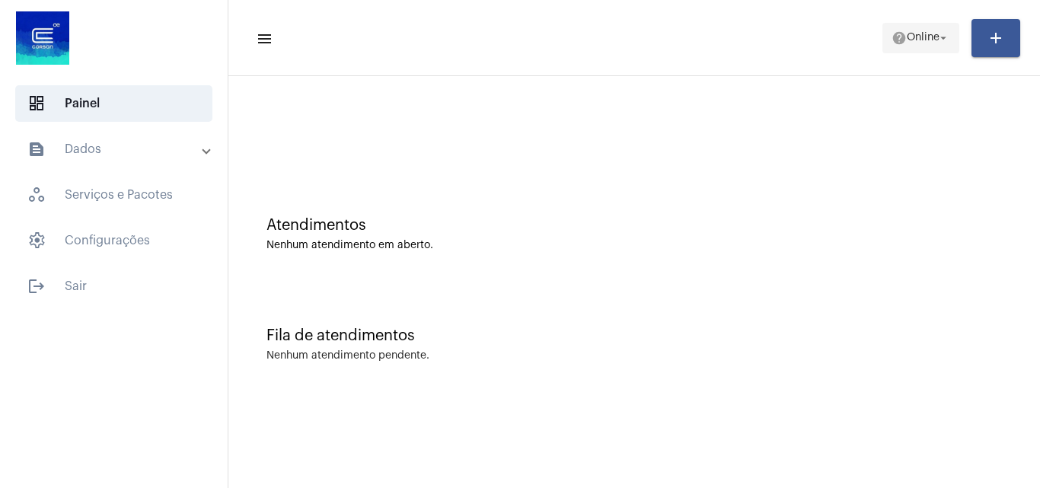
click at [926, 36] on span "Online" at bounding box center [923, 38] width 33 height 11
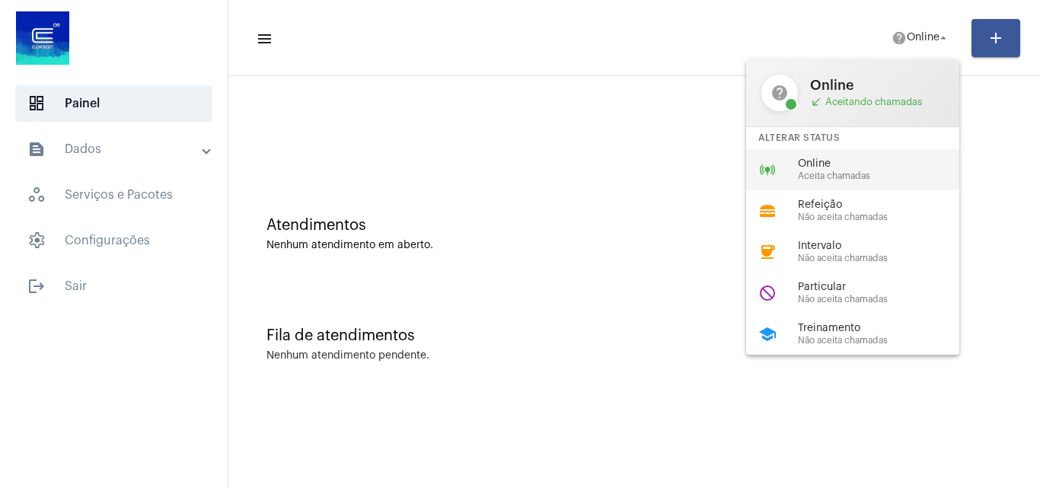
click at [888, 163] on span "Online" at bounding box center [885, 163] width 174 height 11
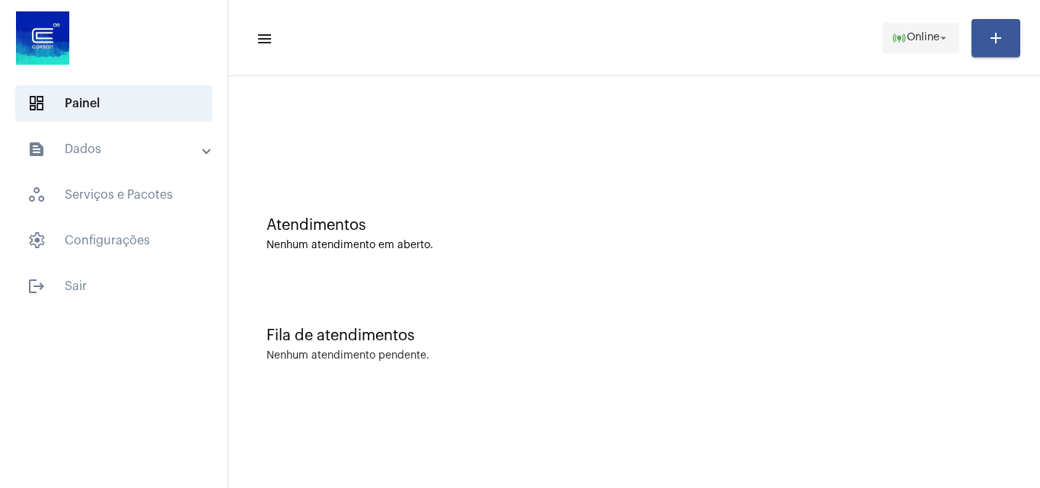
click at [908, 46] on span "online_prediction Online arrow_drop_down" at bounding box center [921, 37] width 59 height 27
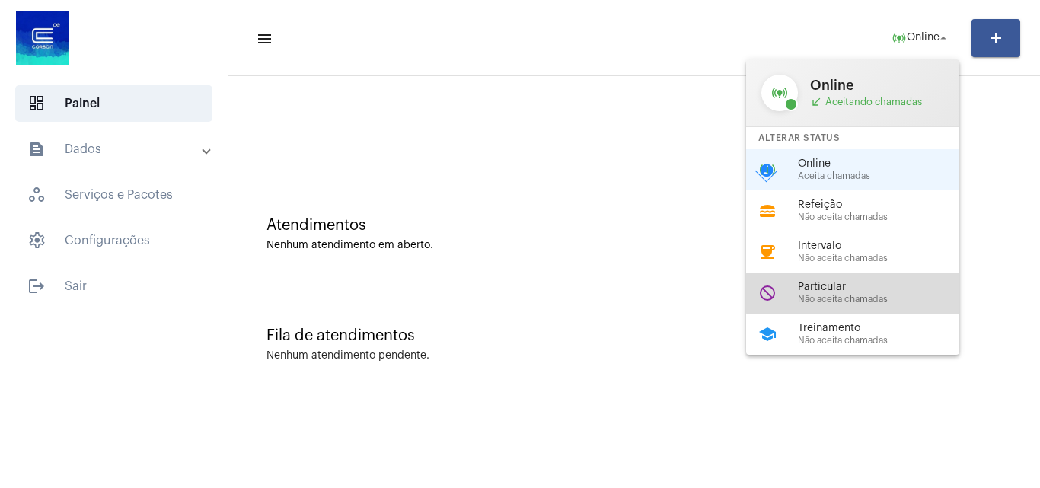
click at [884, 293] on div "Particular Não aceita chamadas" at bounding box center [885, 293] width 174 height 23
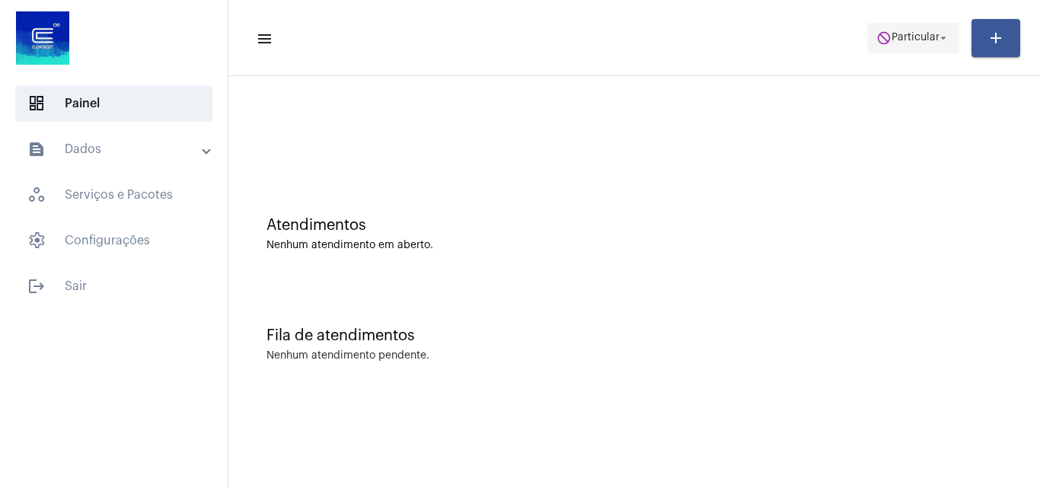
click at [898, 48] on span "do_not_disturb Particular arrow_drop_down" at bounding box center [913, 37] width 74 height 27
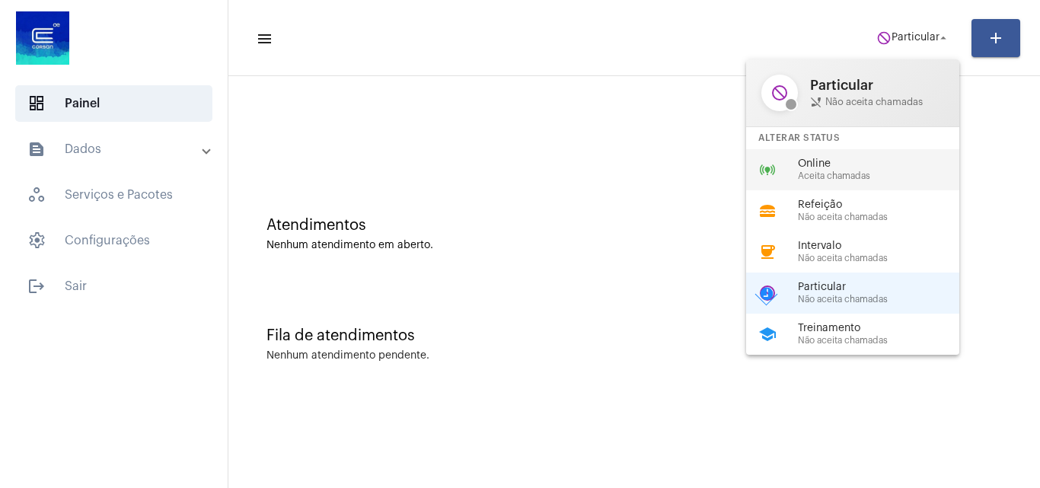
click at [883, 180] on span "Aceita chamadas" at bounding box center [885, 176] width 174 height 10
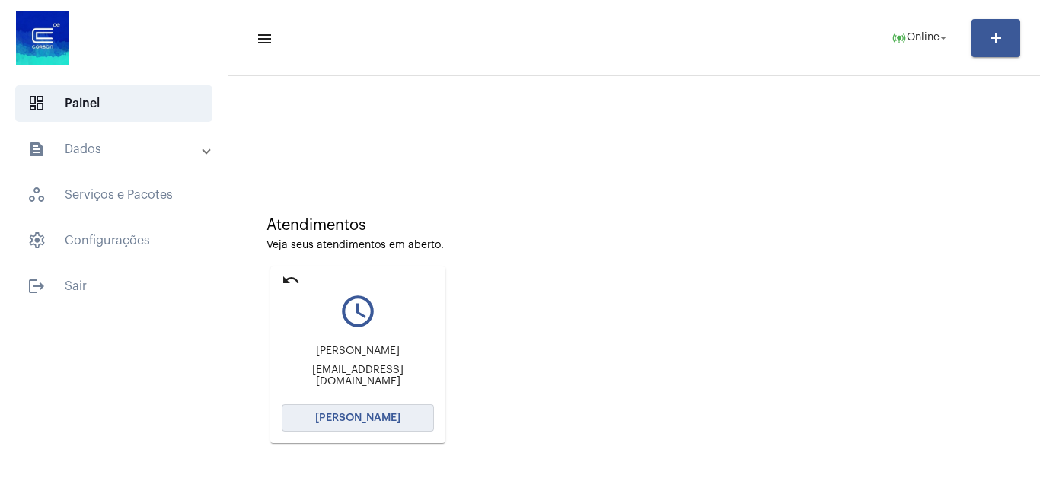
click at [397, 419] on button "[PERSON_NAME]" at bounding box center [358, 417] width 152 height 27
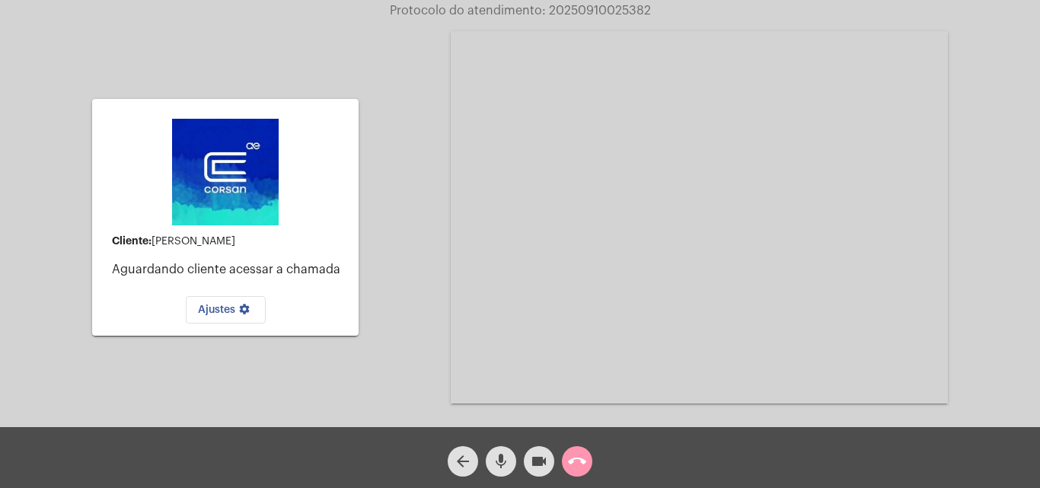
click at [578, 475] on span "call_end" at bounding box center [577, 461] width 18 height 30
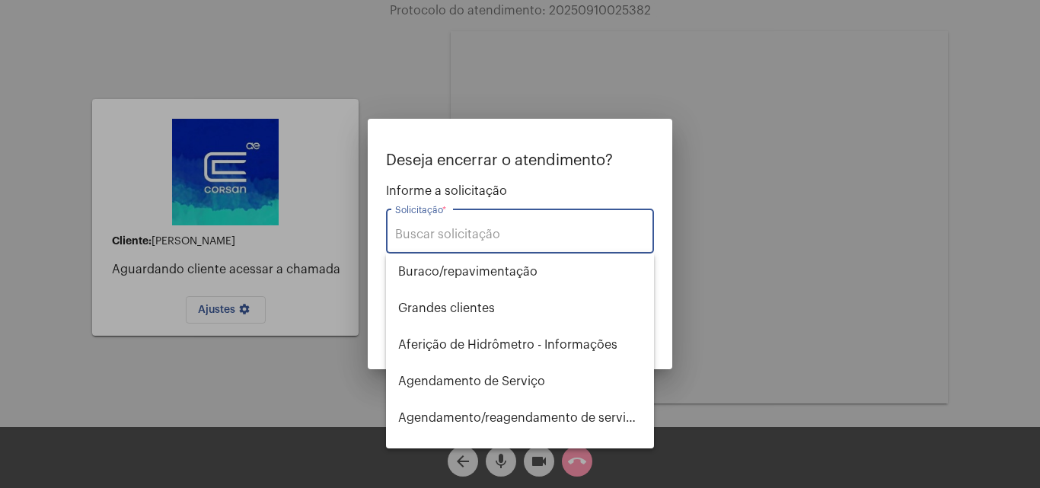
click at [519, 231] on input "Solicitação *" at bounding box center [520, 235] width 250 height 14
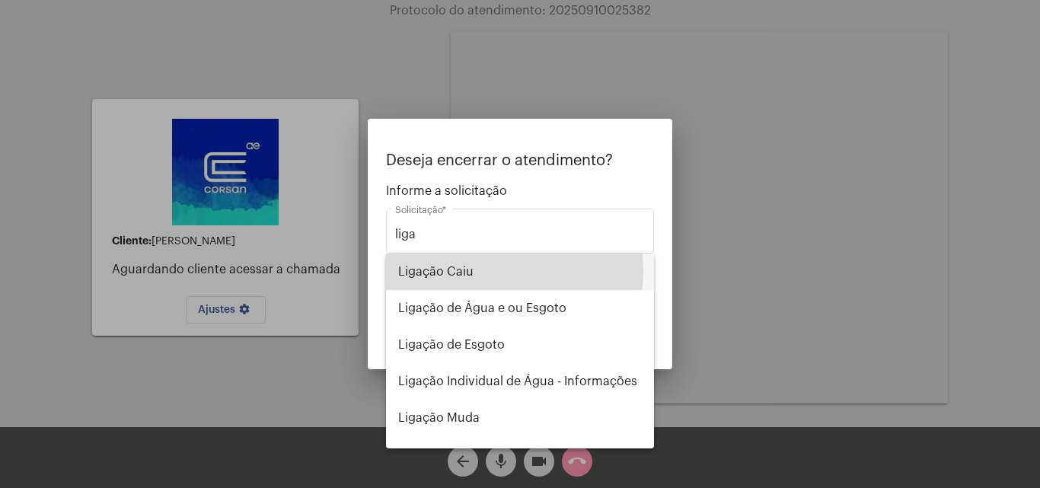
click at [490, 272] on span "Ligação Caiu" at bounding box center [520, 272] width 244 height 37
type input "Ligação Caiu"
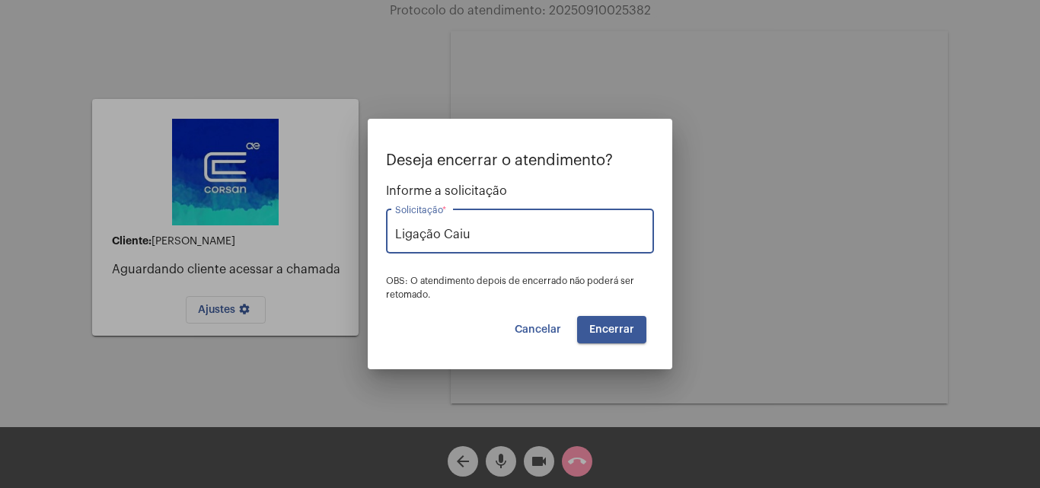
click at [606, 327] on span "Encerrar" at bounding box center [611, 329] width 45 height 11
